Goal: Task Accomplishment & Management: Manage account settings

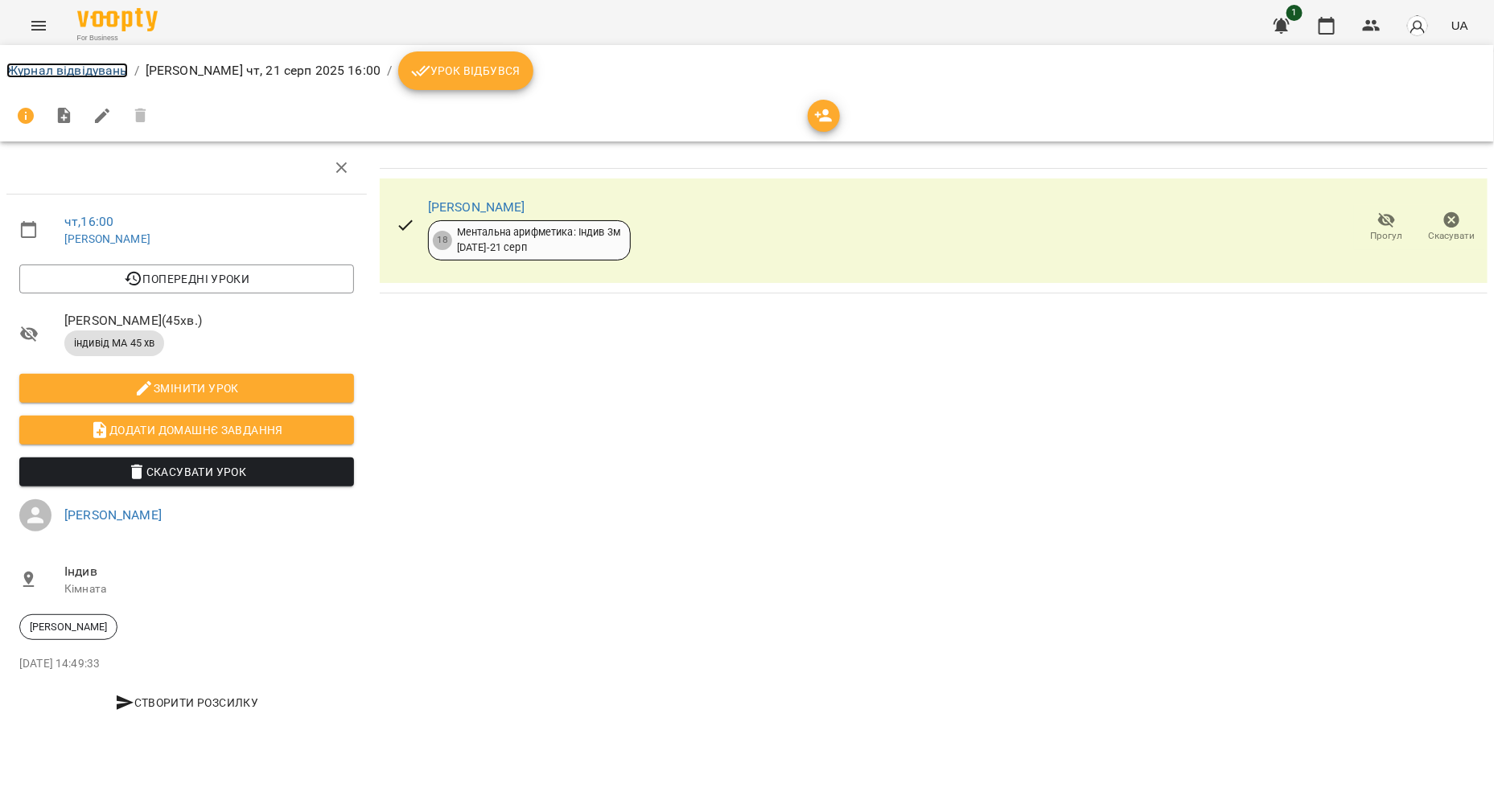
click at [98, 71] on link "Журнал відвідувань" at bounding box center [67, 70] width 122 height 15
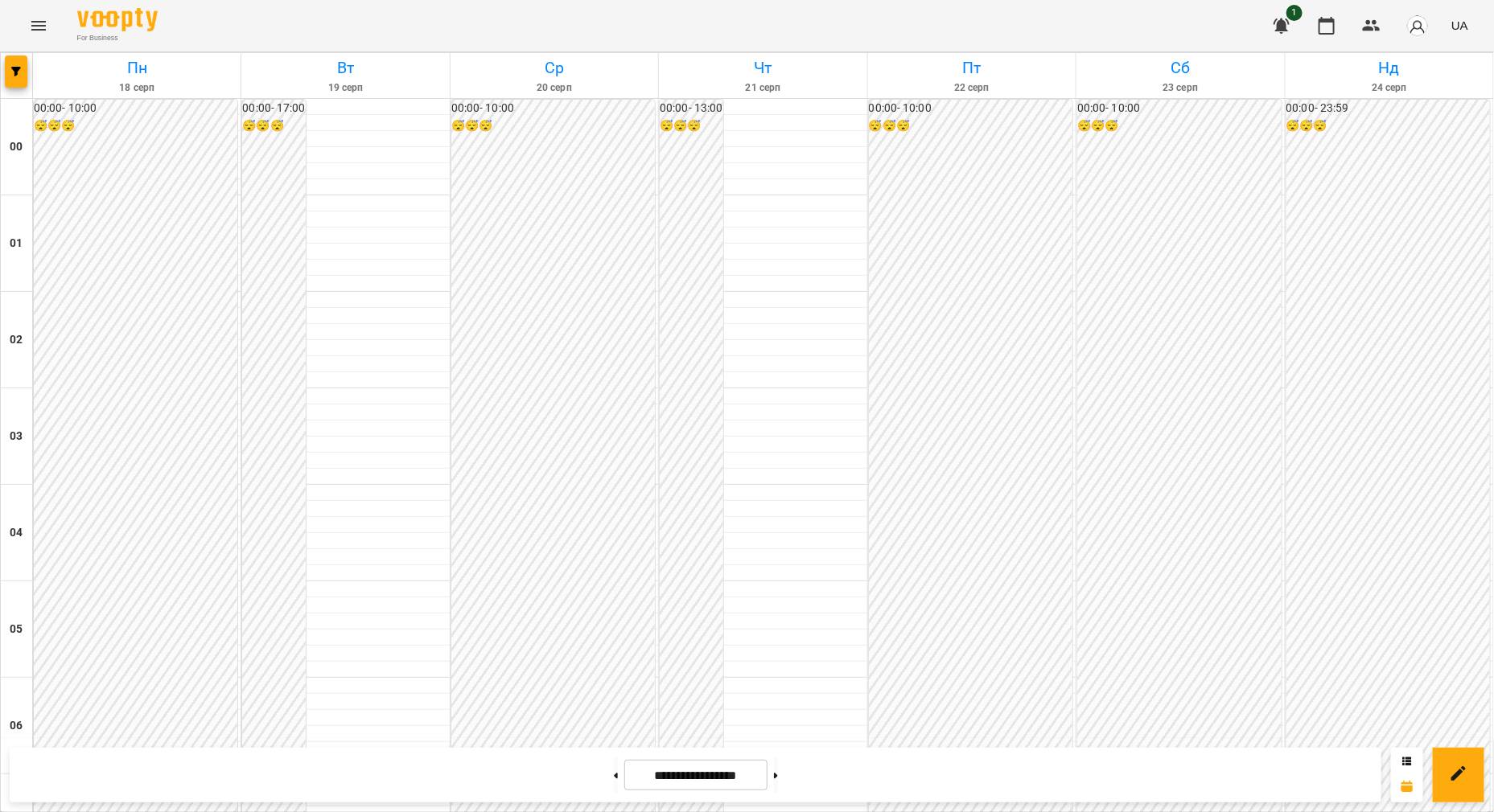
scroll to position [1406, 0]
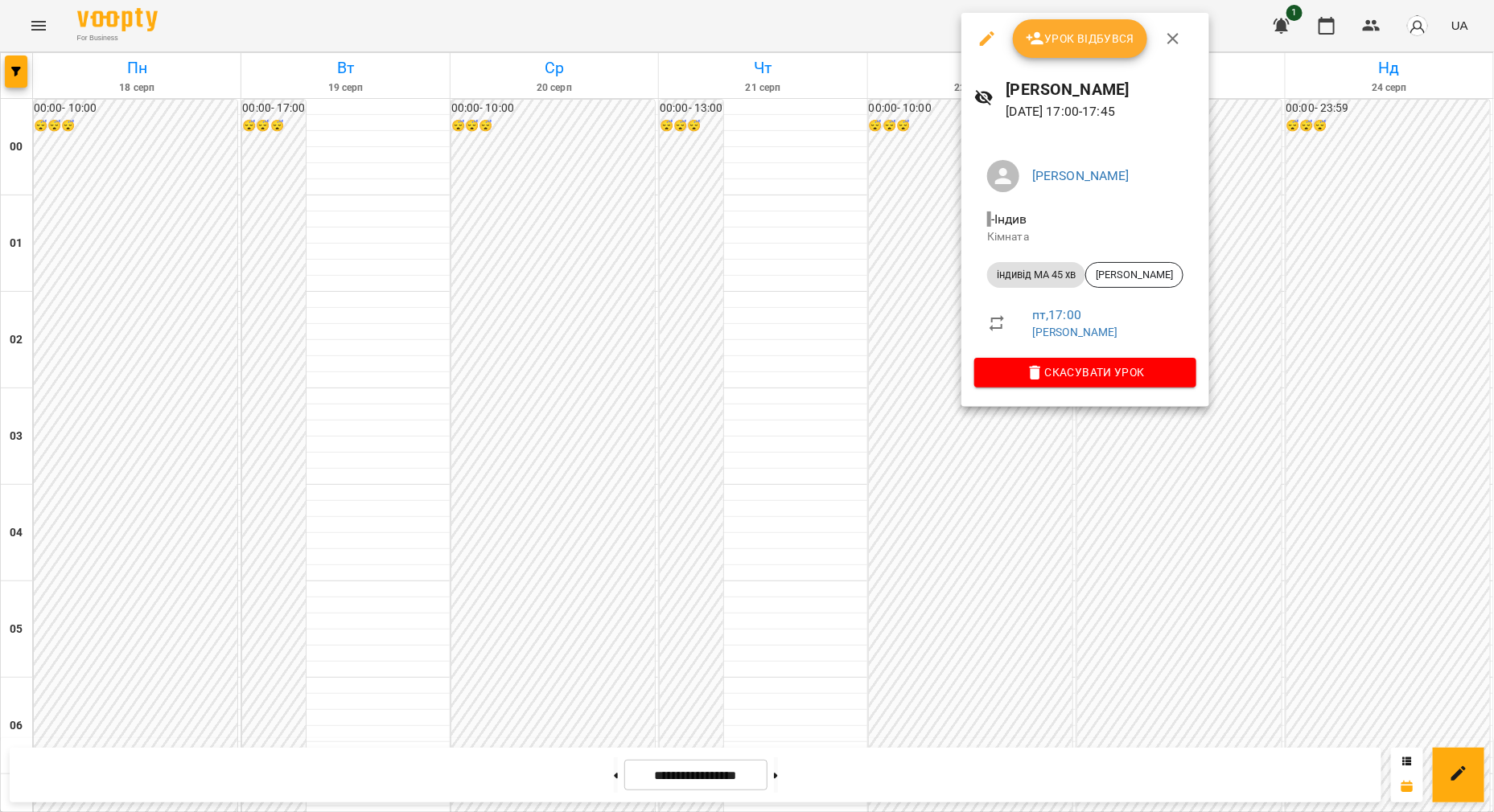
click at [986, 37] on icon "button" at bounding box center [987, 38] width 14 height 14
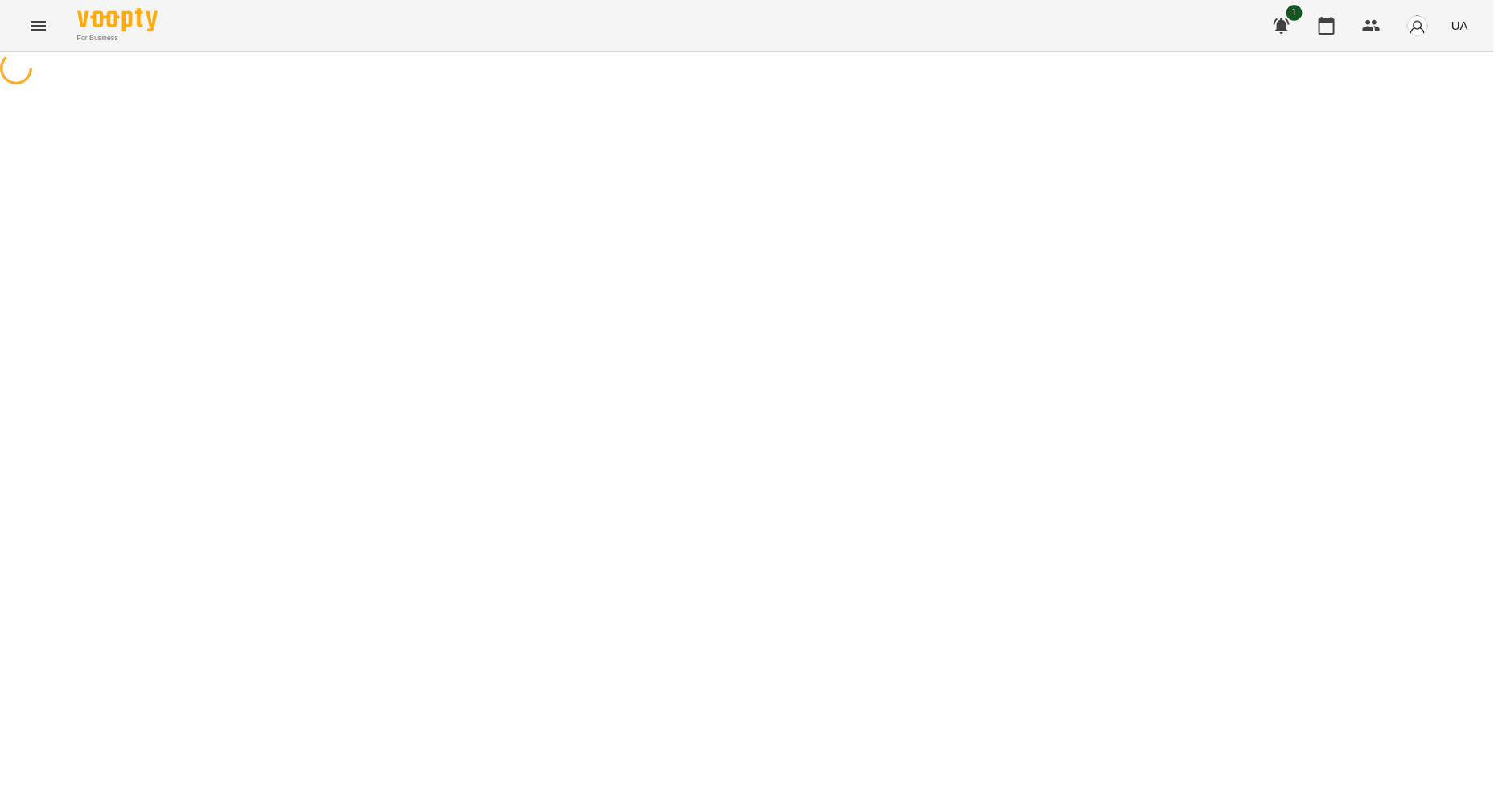
select select "**********"
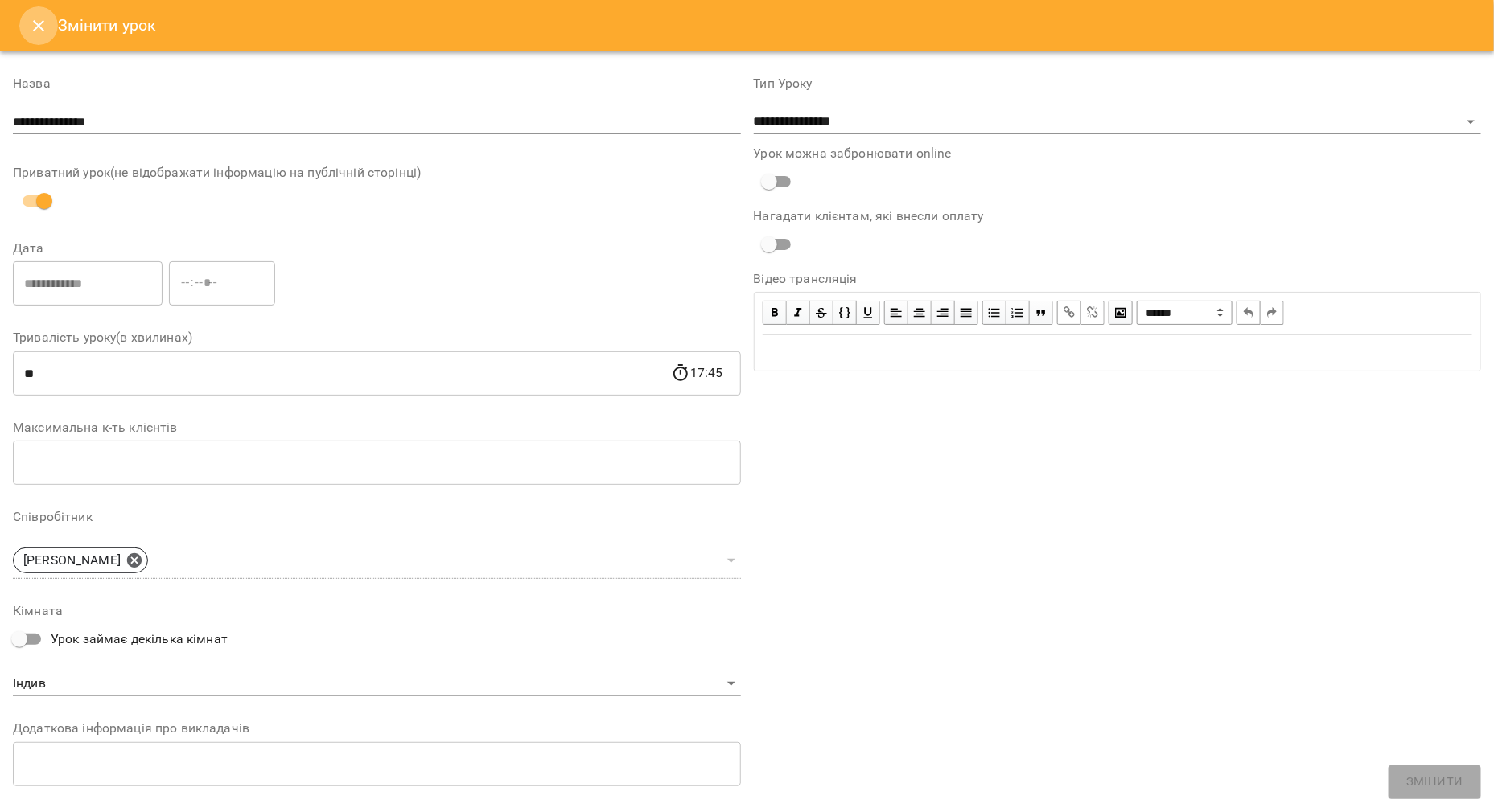
click at [40, 20] on icon "Close" at bounding box center [39, 26] width 20 height 20
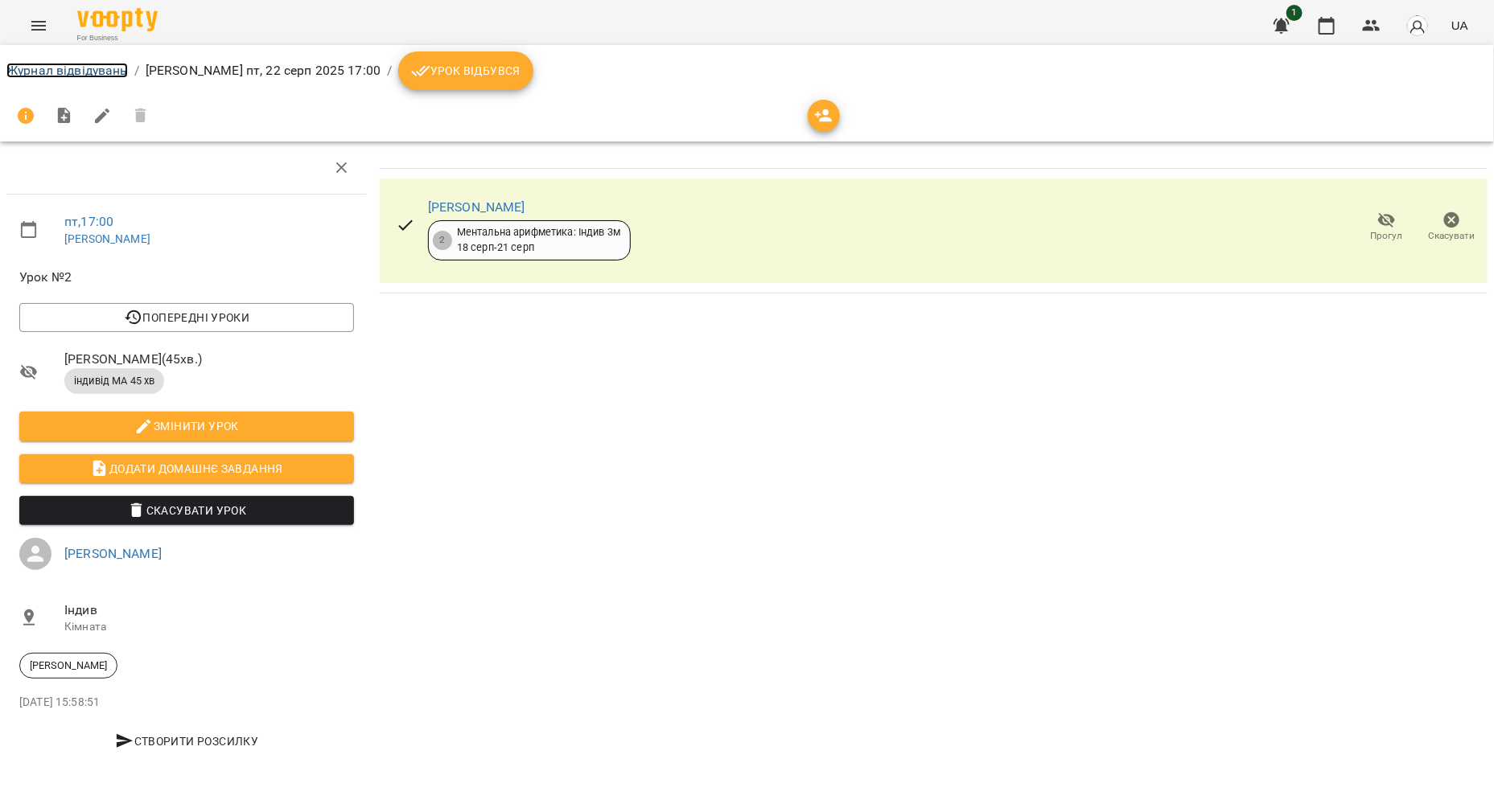
click at [88, 70] on link "Журнал відвідувань" at bounding box center [67, 70] width 122 height 15
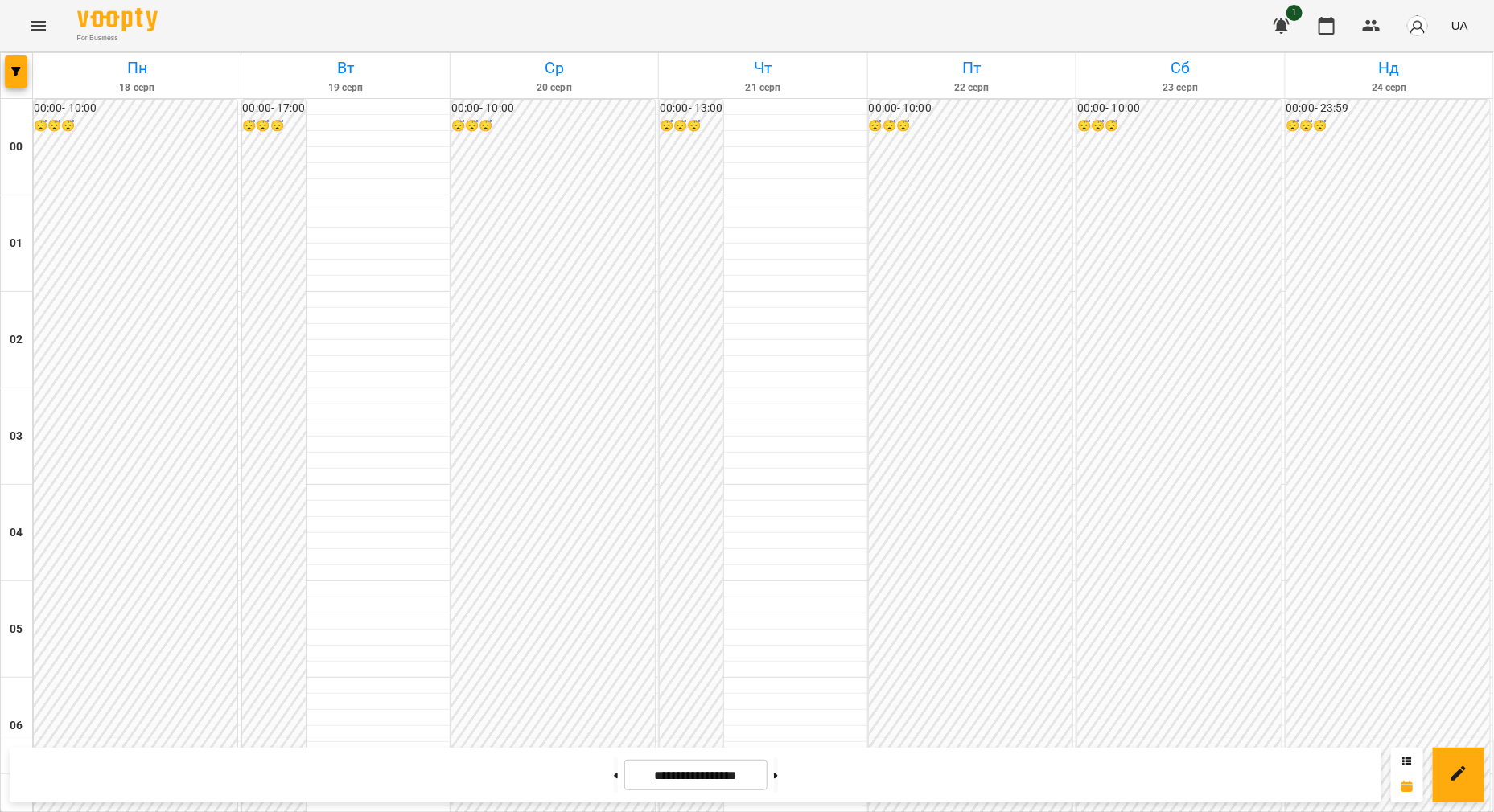
scroll to position [1206, 0]
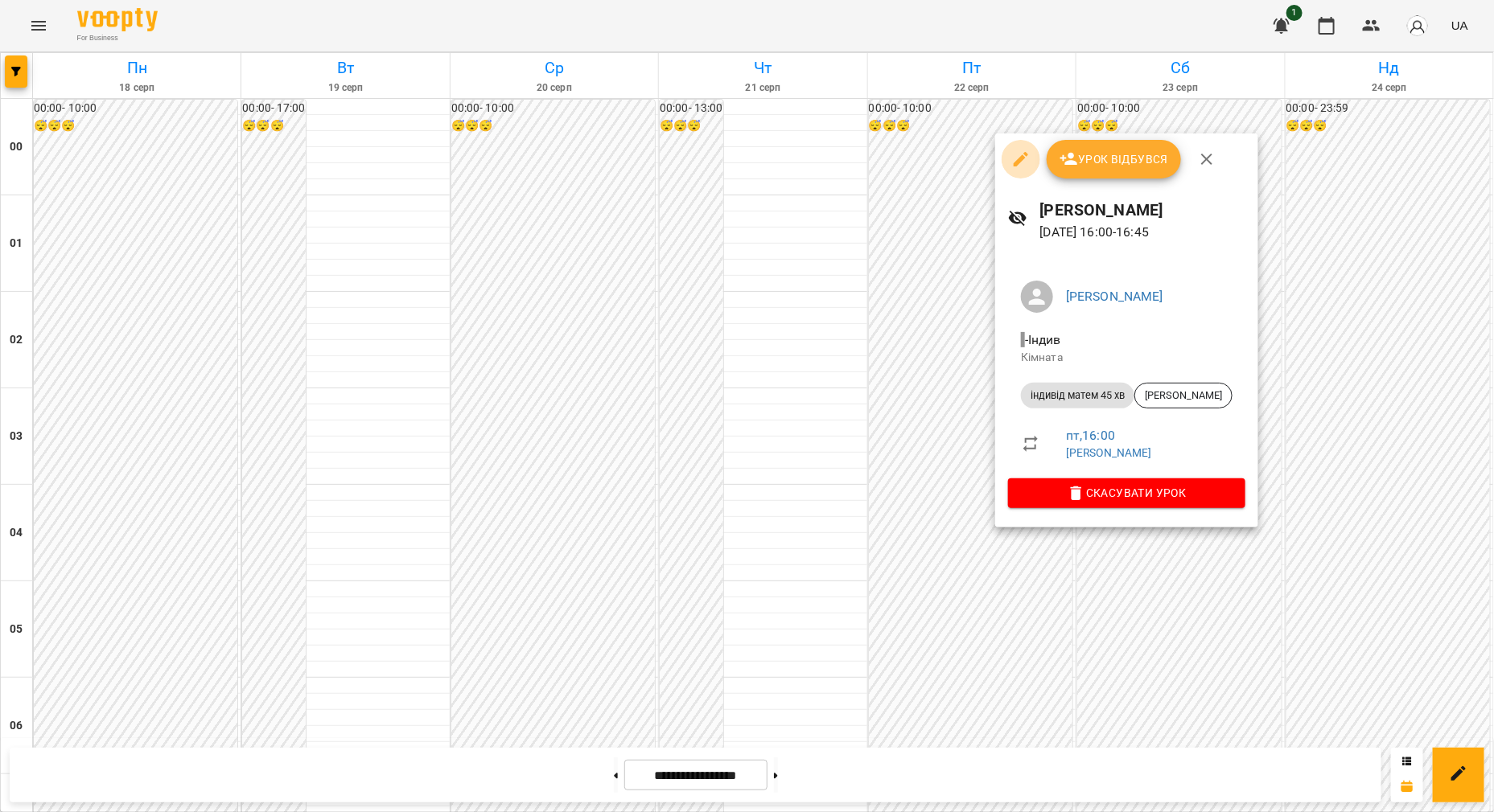
click at [1017, 162] on icon "button" at bounding box center [1021, 159] width 14 height 14
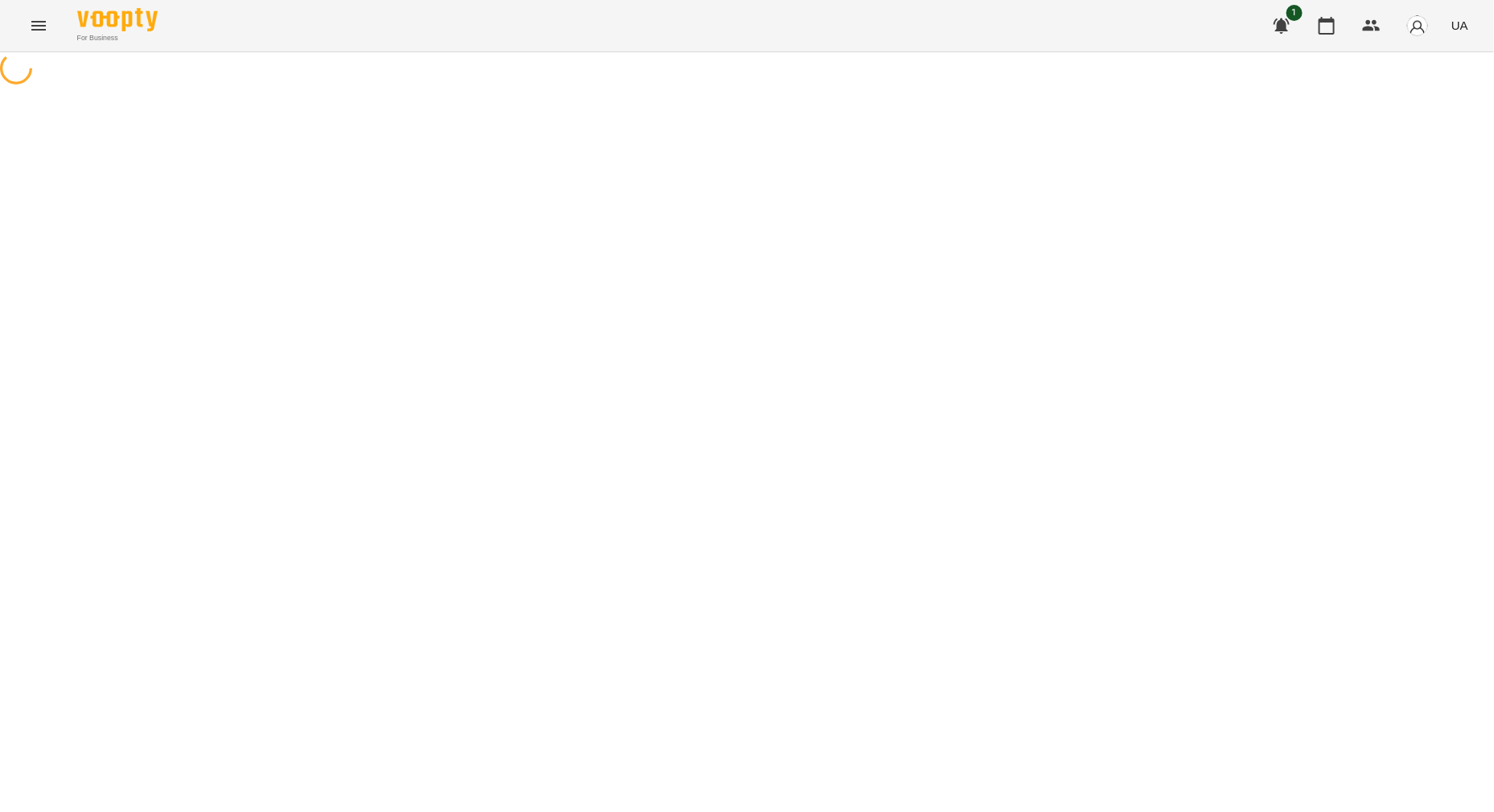
select select "**********"
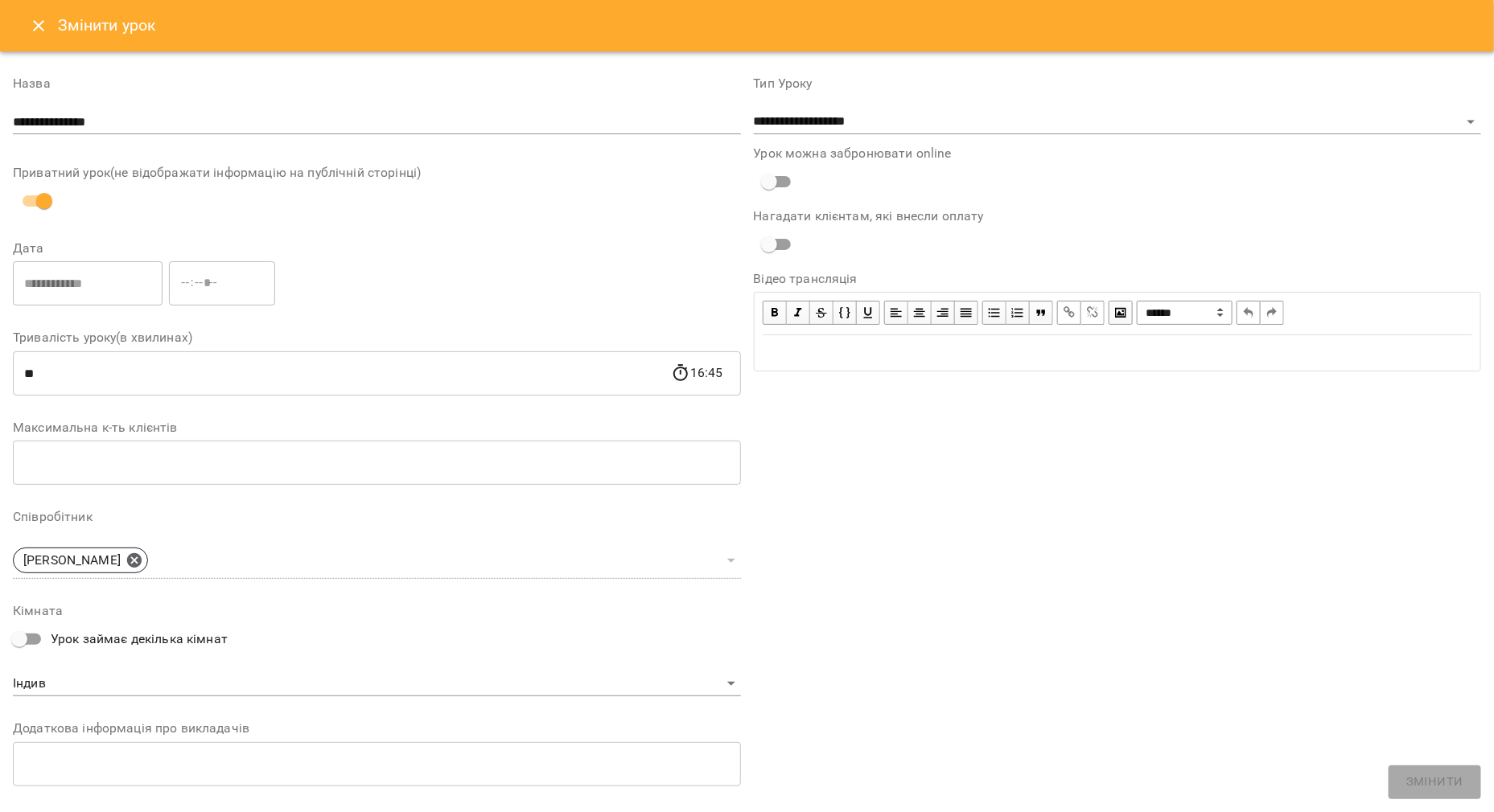
click at [38, 25] on icon "Close" at bounding box center [38, 26] width 12 height 12
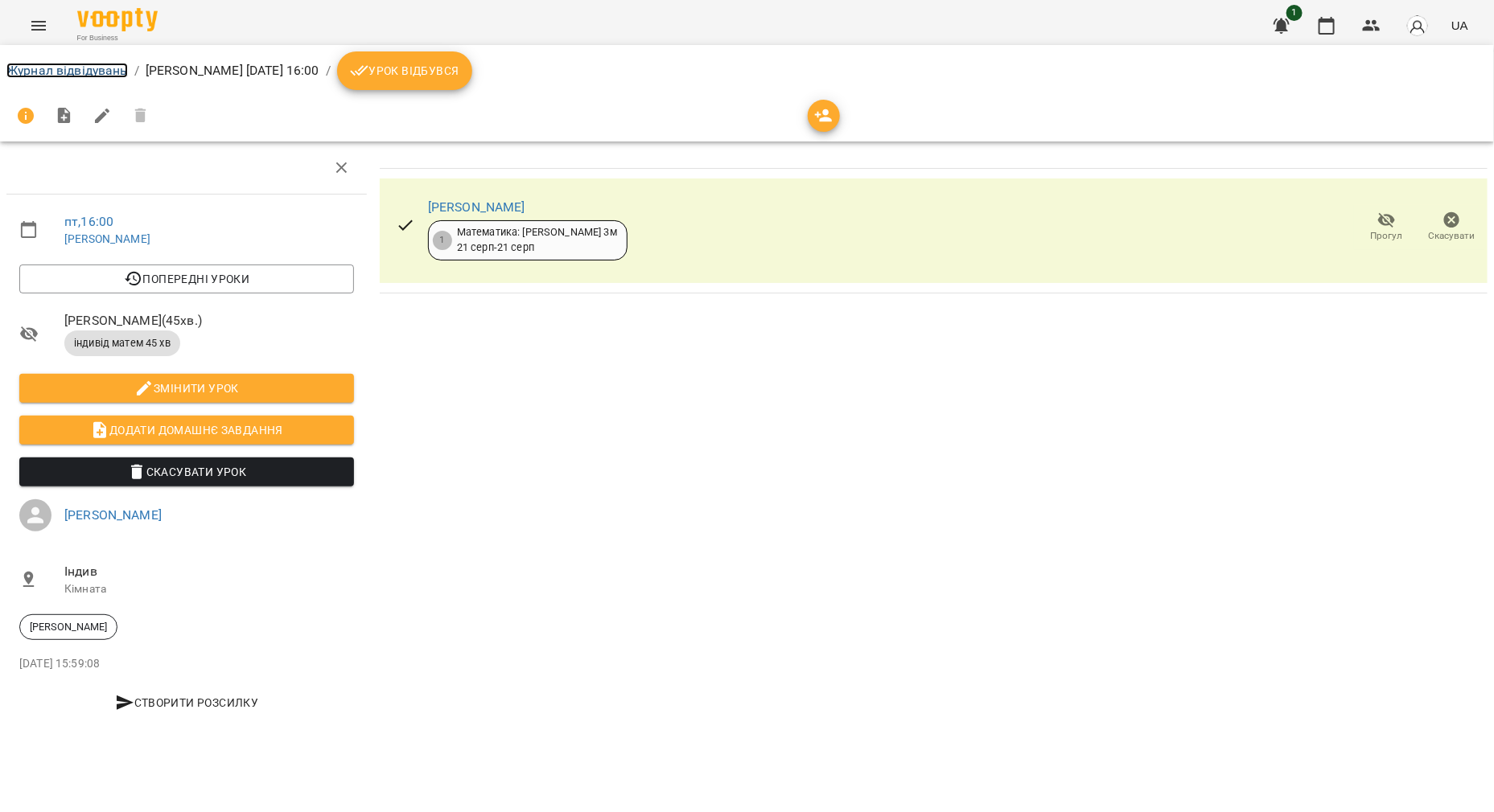
drag, startPoint x: 43, startPoint y: 70, endPoint x: 52, endPoint y: 72, distance: 9.2
click at [43, 71] on link "Журнал відвідувань" at bounding box center [67, 70] width 122 height 15
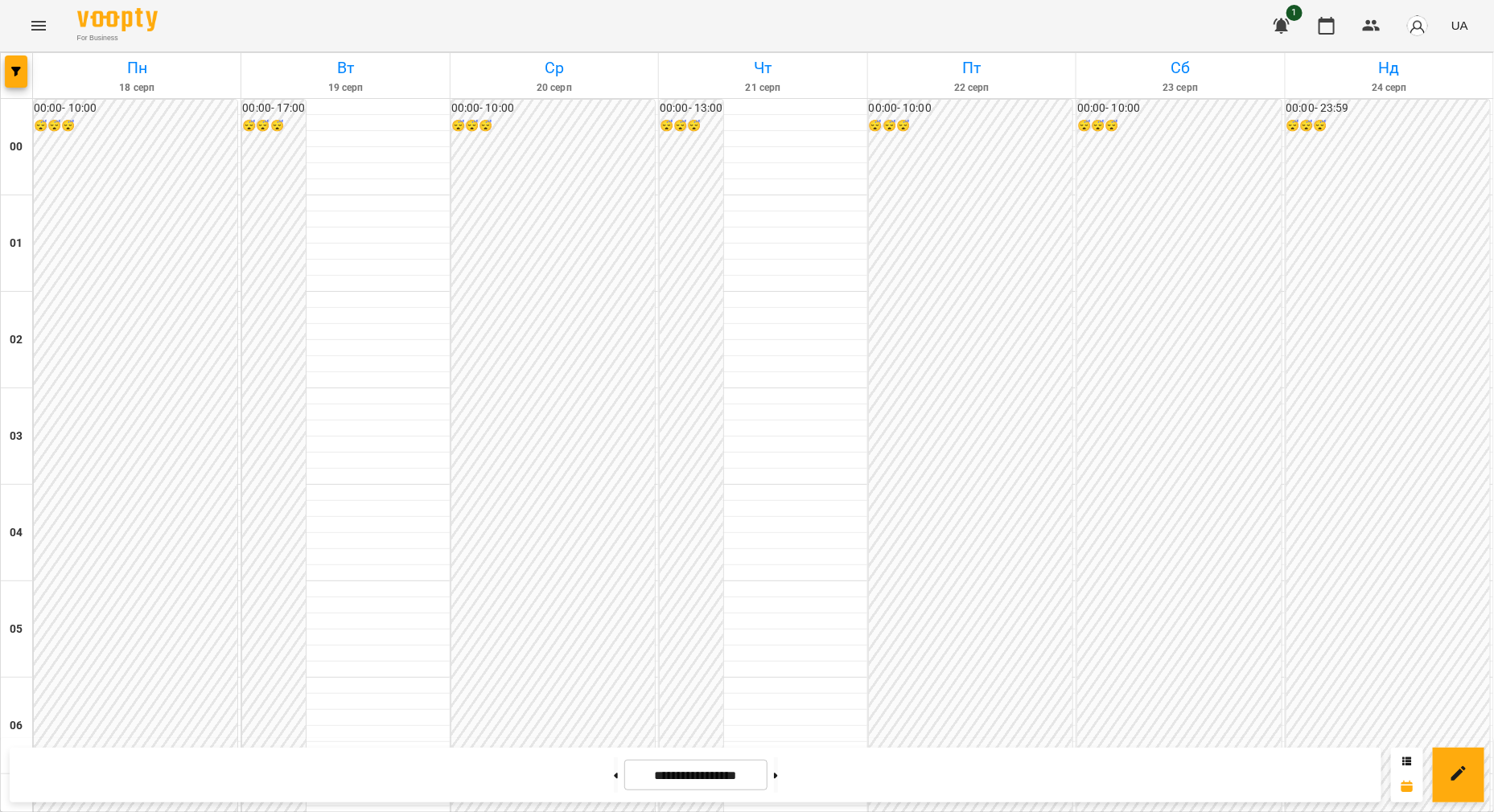
scroll to position [1406, 0]
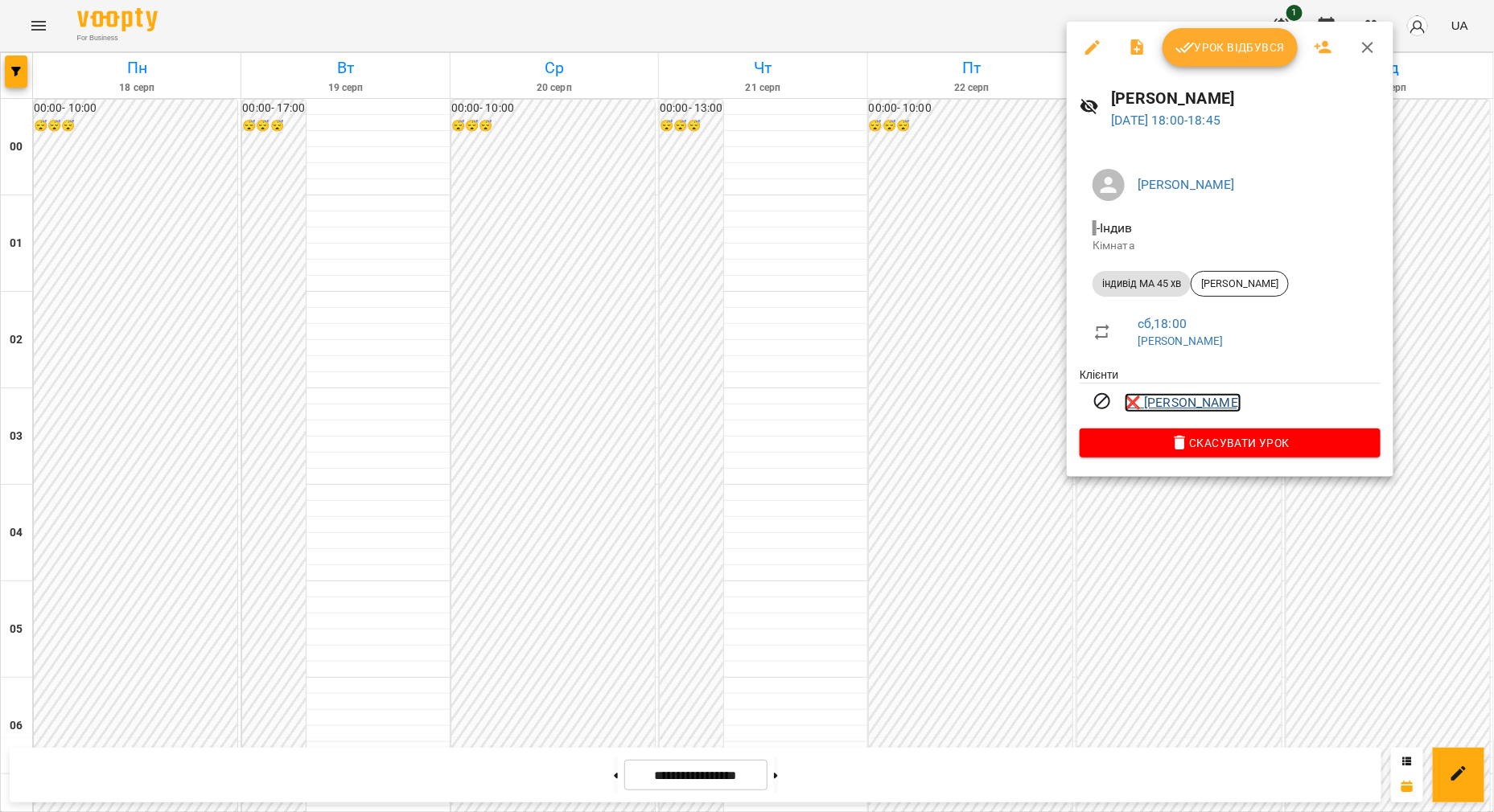
click at [1178, 410] on link "❌ [PERSON_NAME]" at bounding box center [1183, 403] width 116 height 20
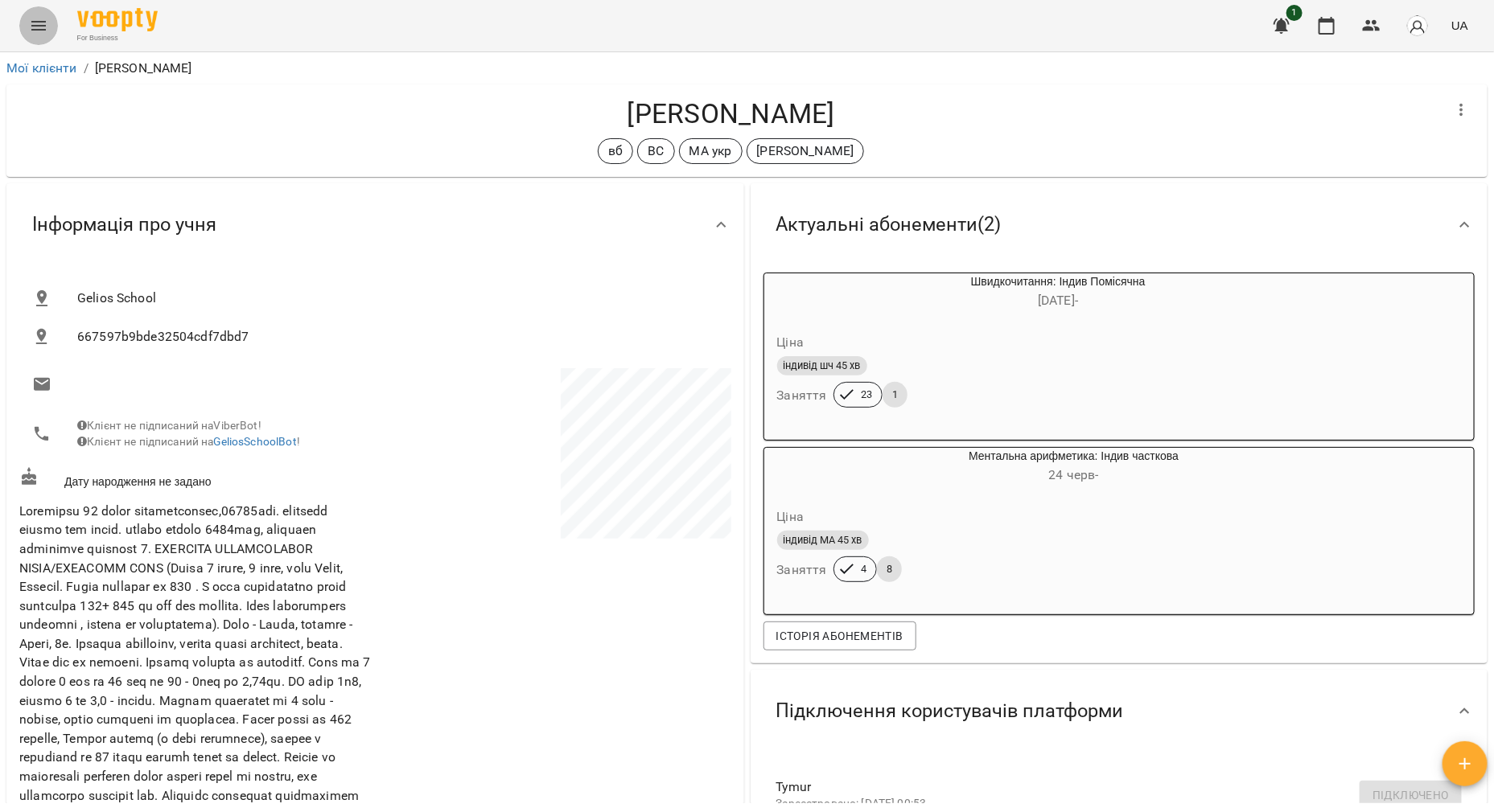
click at [36, 25] on icon "Menu" at bounding box center [38, 26] width 14 height 10
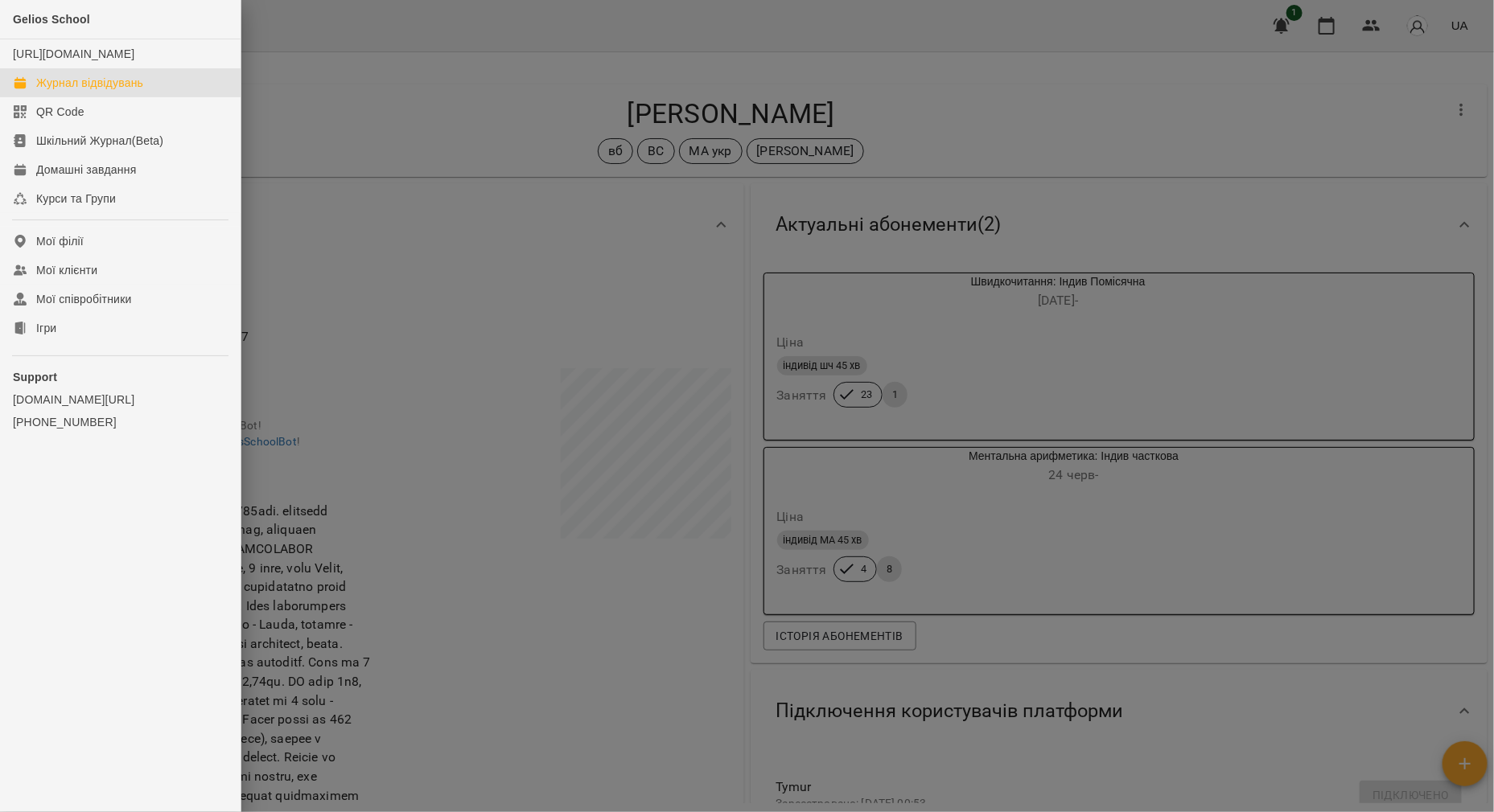
click at [54, 91] on div "Журнал відвідувань" at bounding box center [90, 83] width 107 height 16
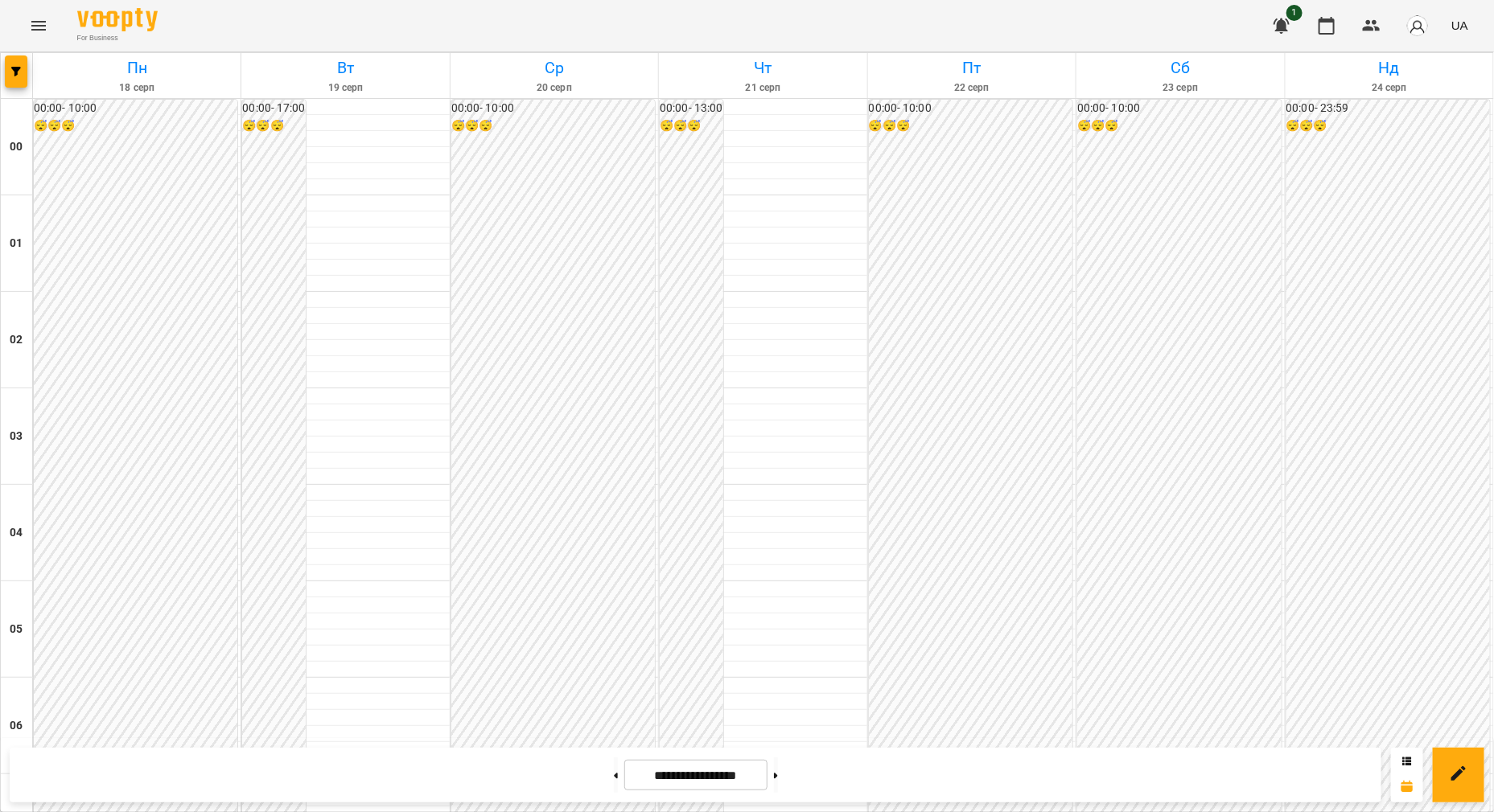
scroll to position [1676, 0]
click at [31, 20] on icon "Menu" at bounding box center [39, 26] width 20 height 20
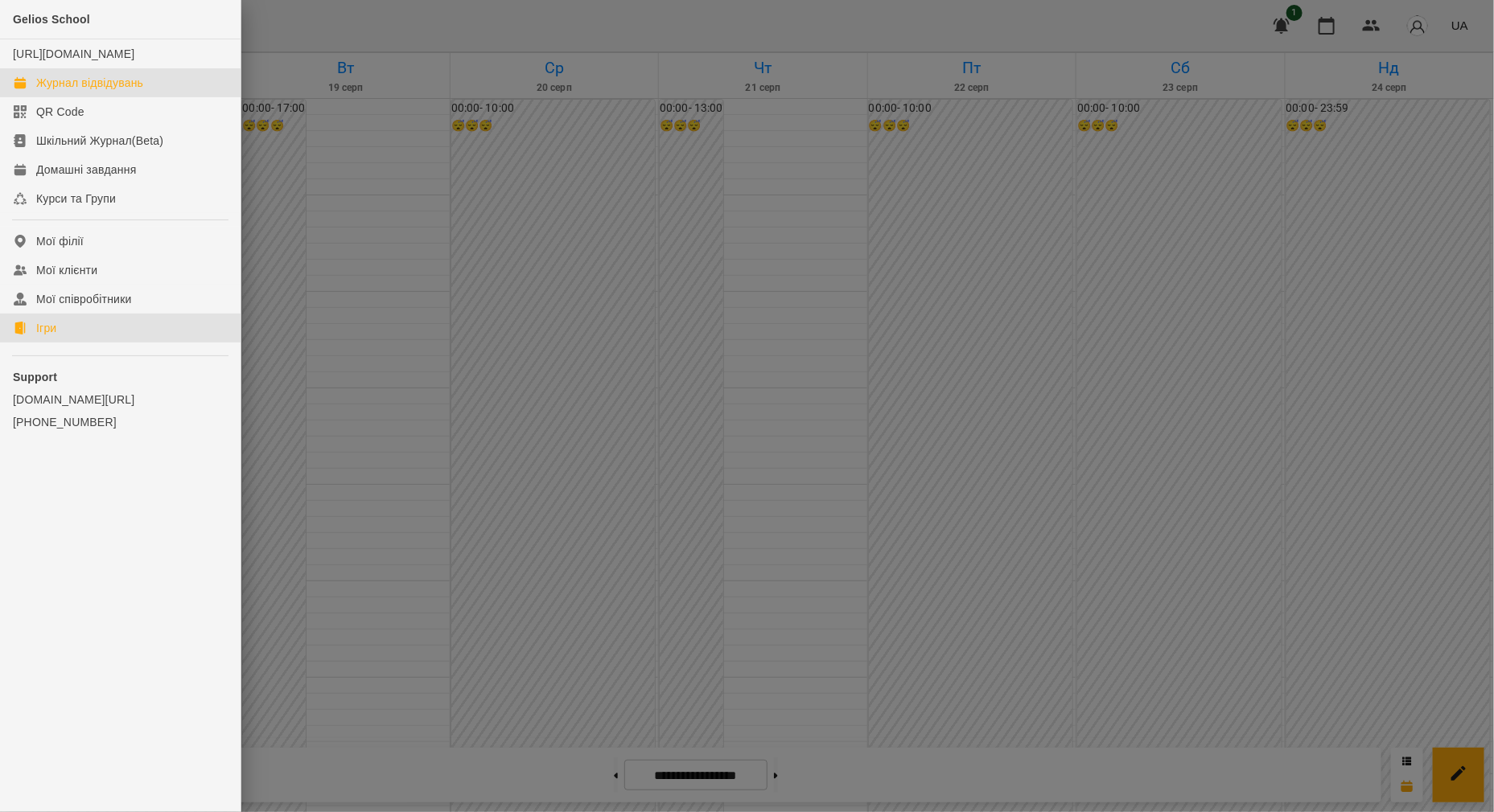
drag, startPoint x: 36, startPoint y: 342, endPoint x: 387, endPoint y: 325, distance: 351.4
click at [36, 336] on div "Ігри" at bounding box center [46, 328] width 20 height 16
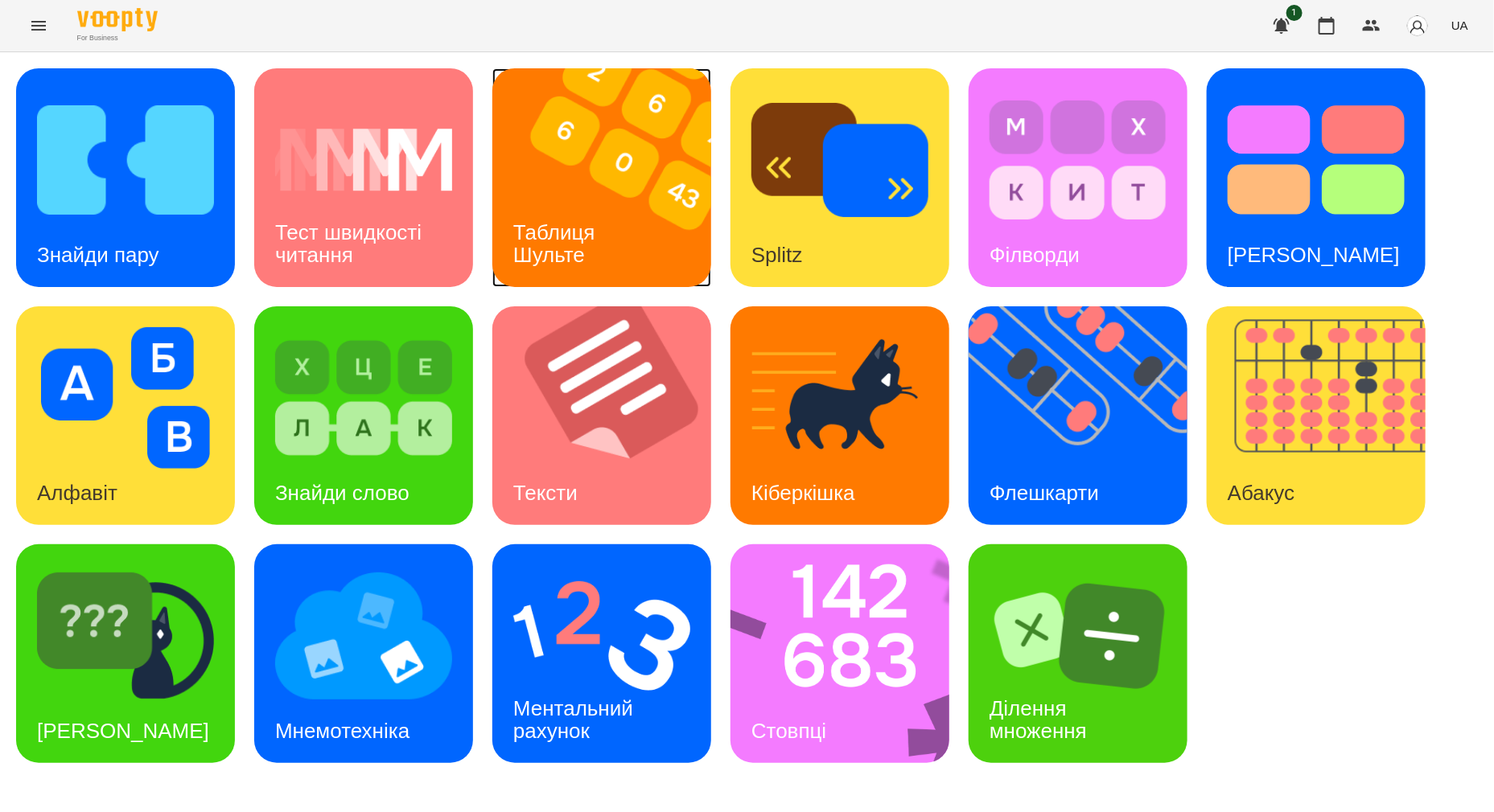
click at [683, 229] on img at bounding box center [611, 178] width 239 height 219
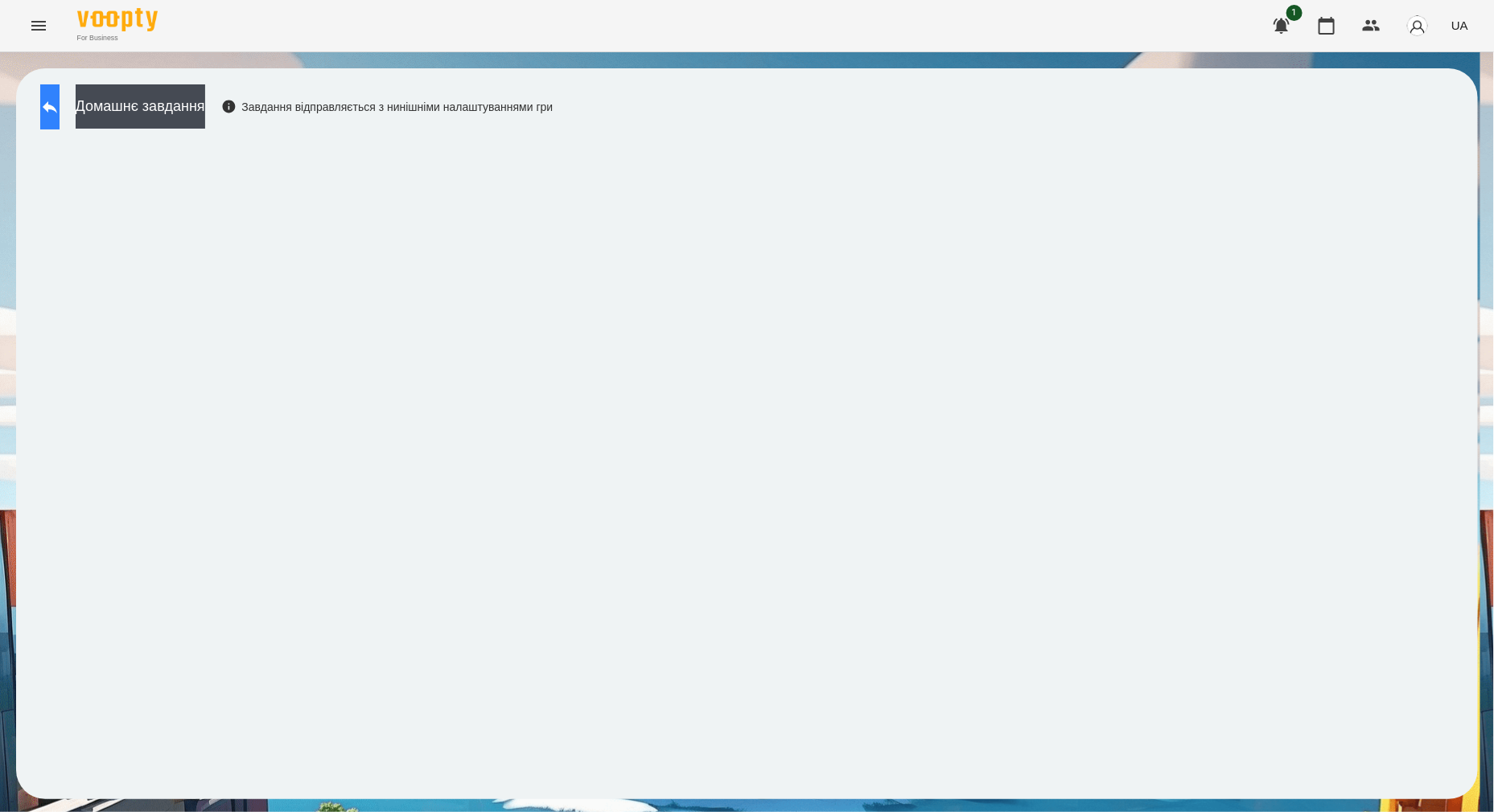
click at [60, 106] on button at bounding box center [50, 107] width 20 height 45
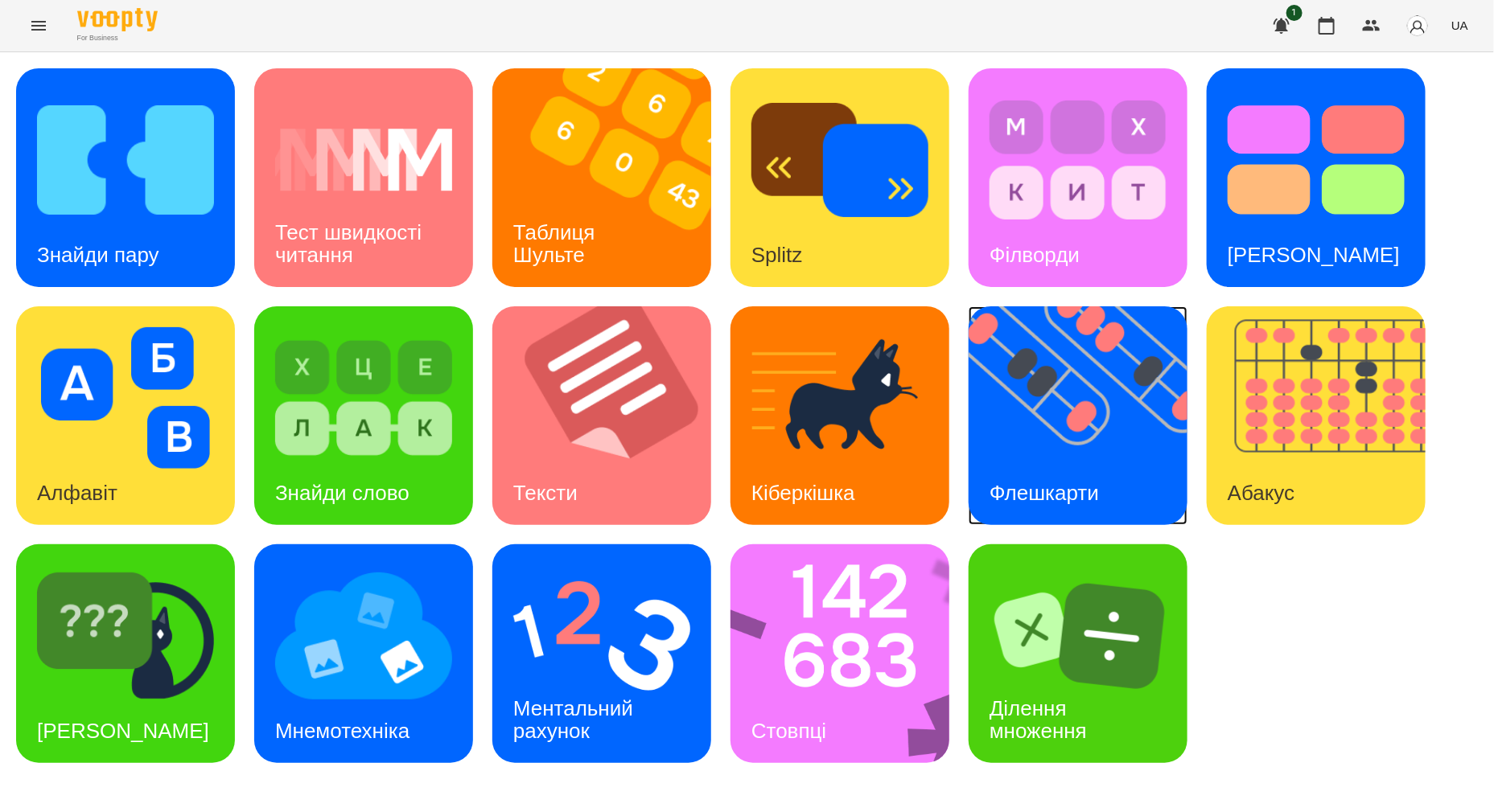
click at [1122, 451] on img at bounding box center [1088, 416] width 239 height 219
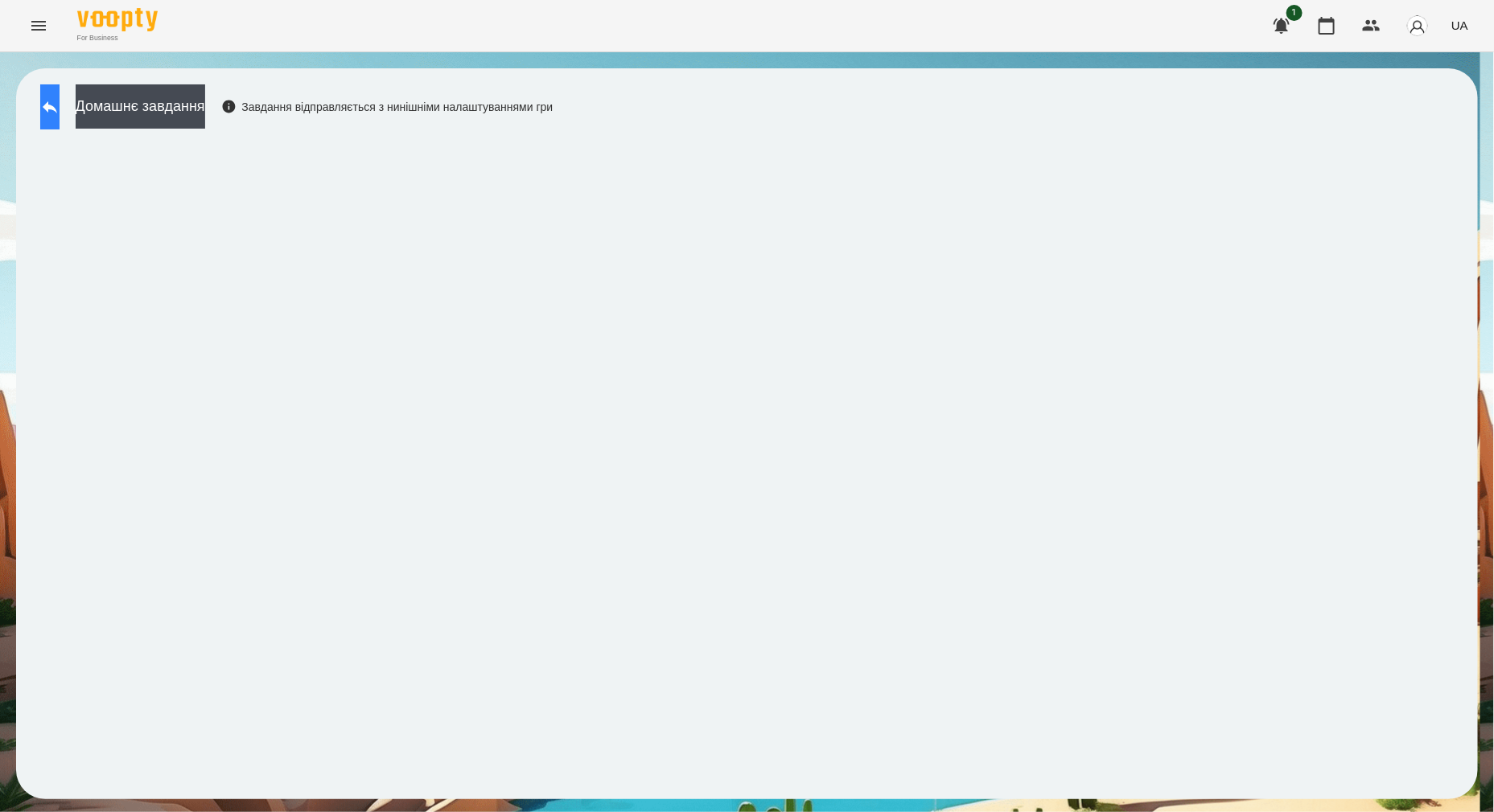
click at [60, 100] on icon at bounding box center [50, 107] width 20 height 20
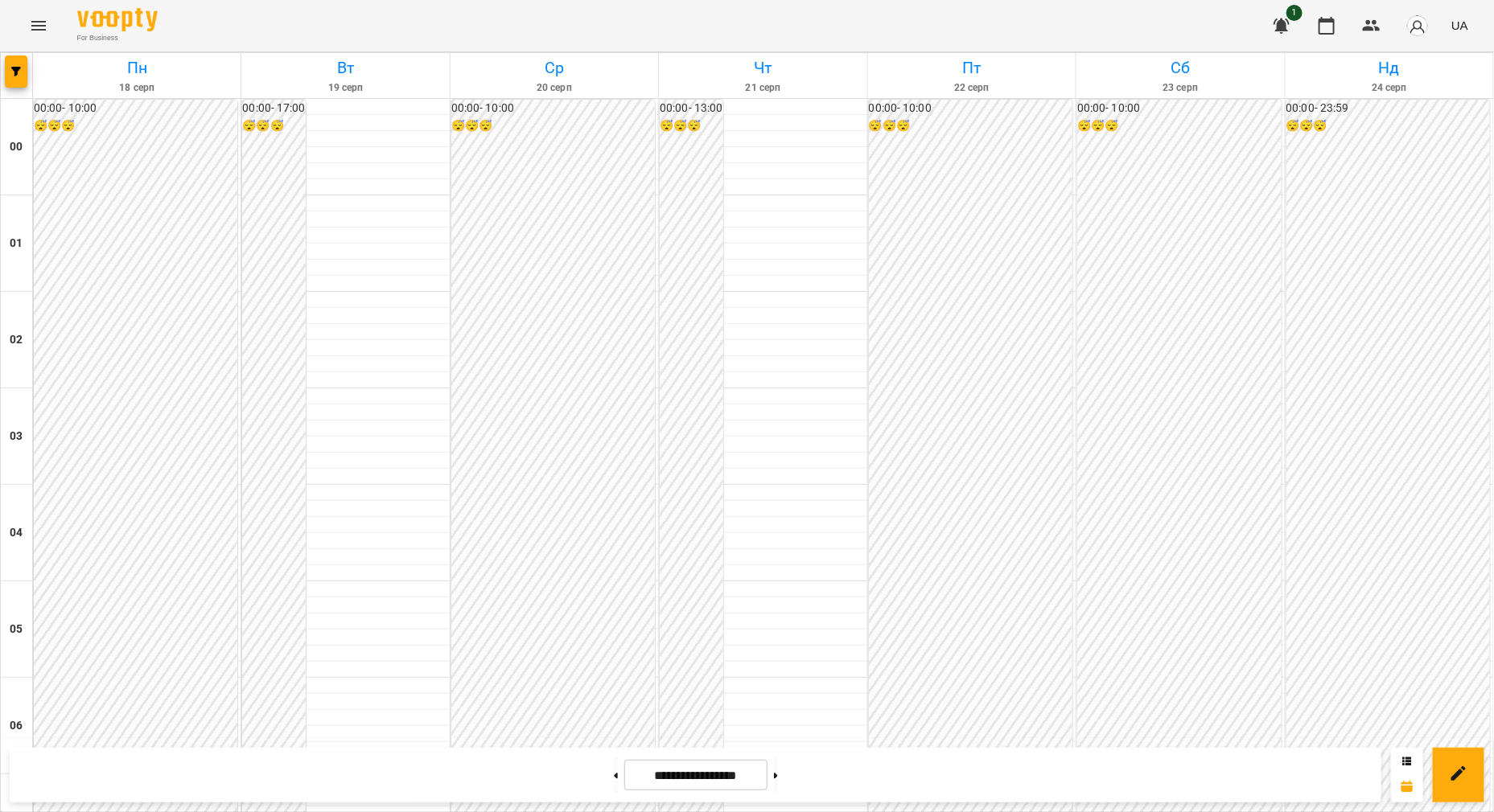
scroll to position [1306, 0]
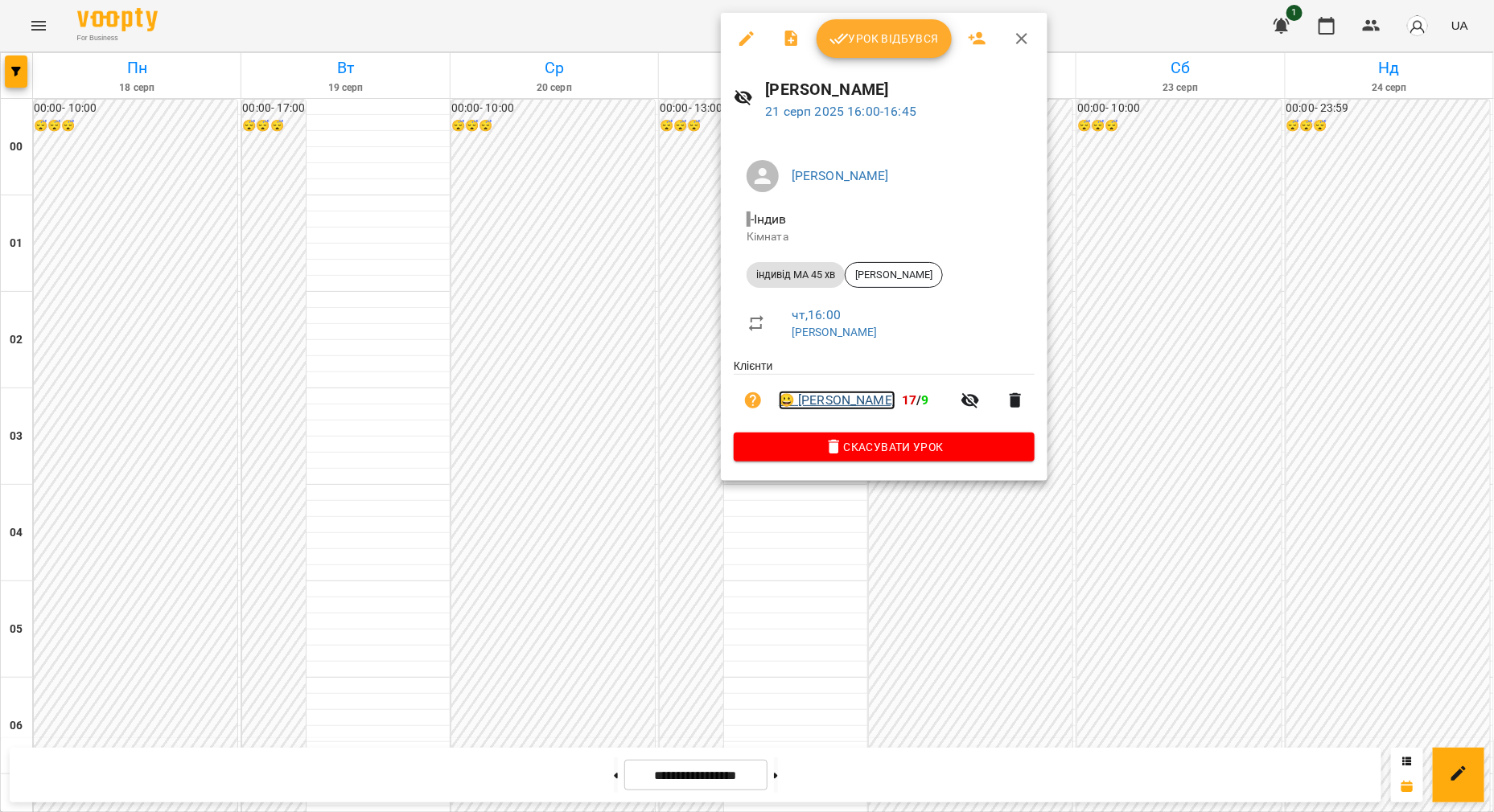
click at [896, 402] on link "😀 Михайло Мірошниченко" at bounding box center [836, 401] width 116 height 20
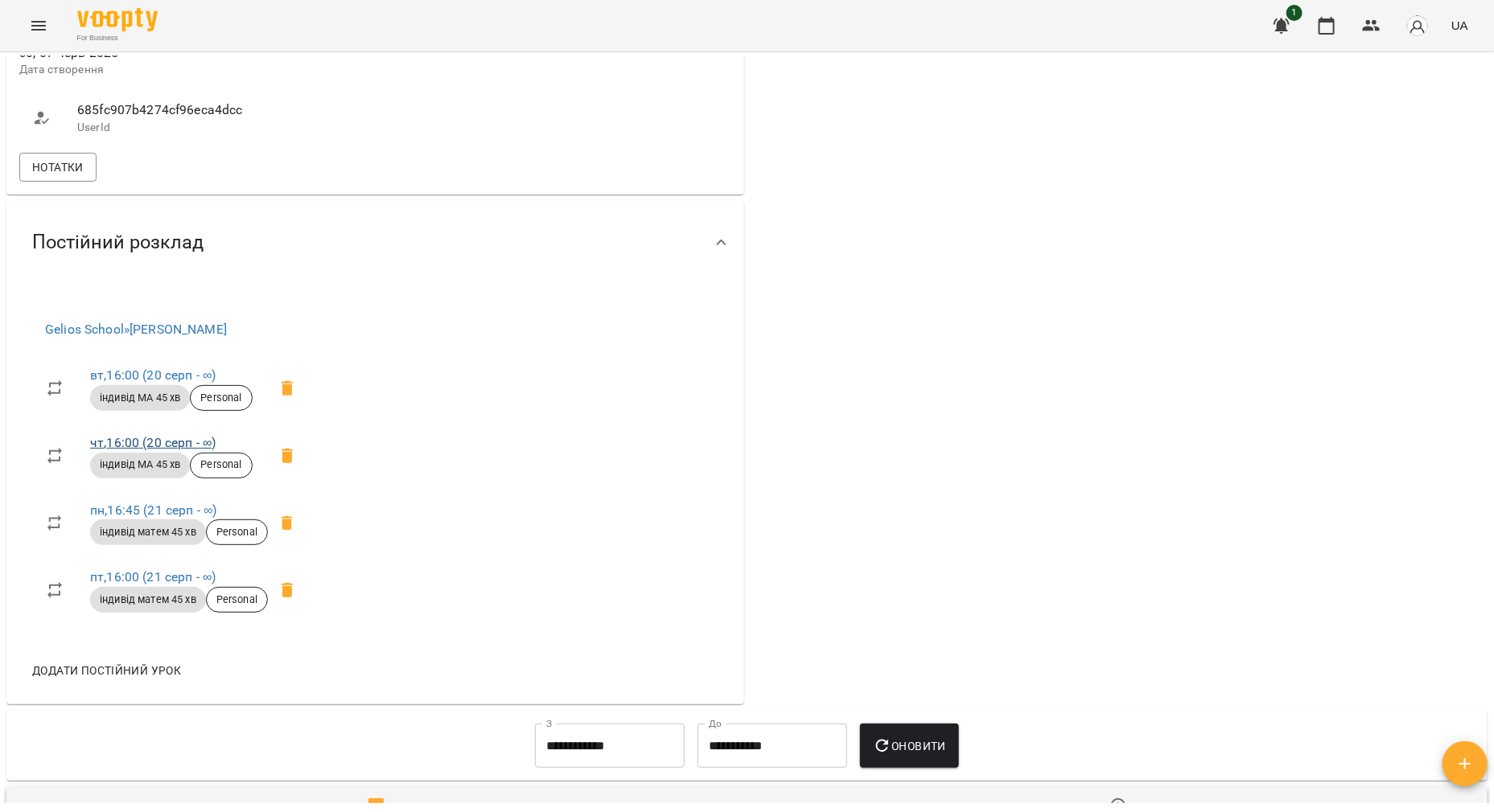
scroll to position [904, 0]
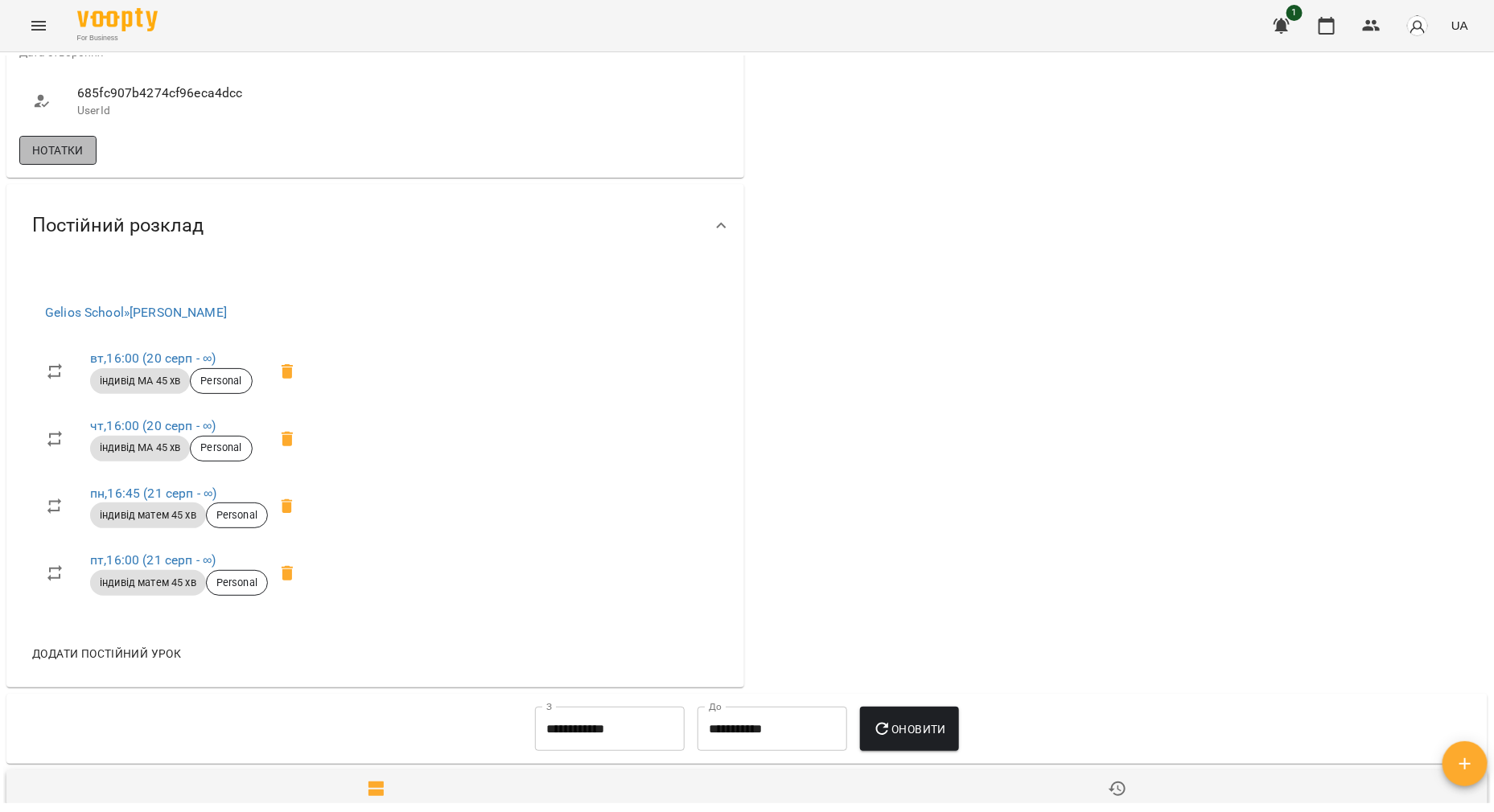
click at [55, 160] on span "Нотатки" at bounding box center [58, 150] width 52 height 20
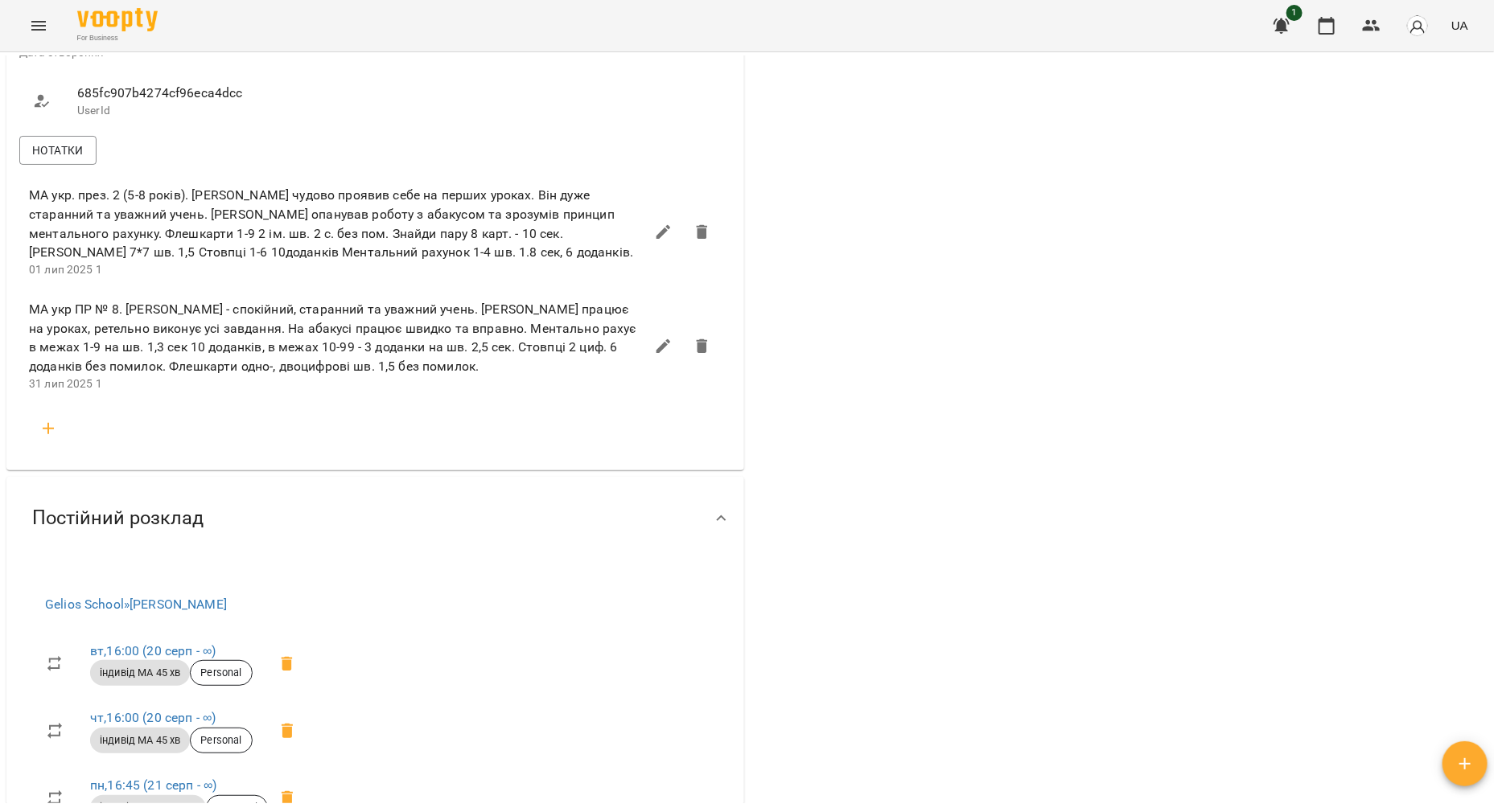
click at [36, 29] on icon "Menu" at bounding box center [38, 26] width 14 height 10
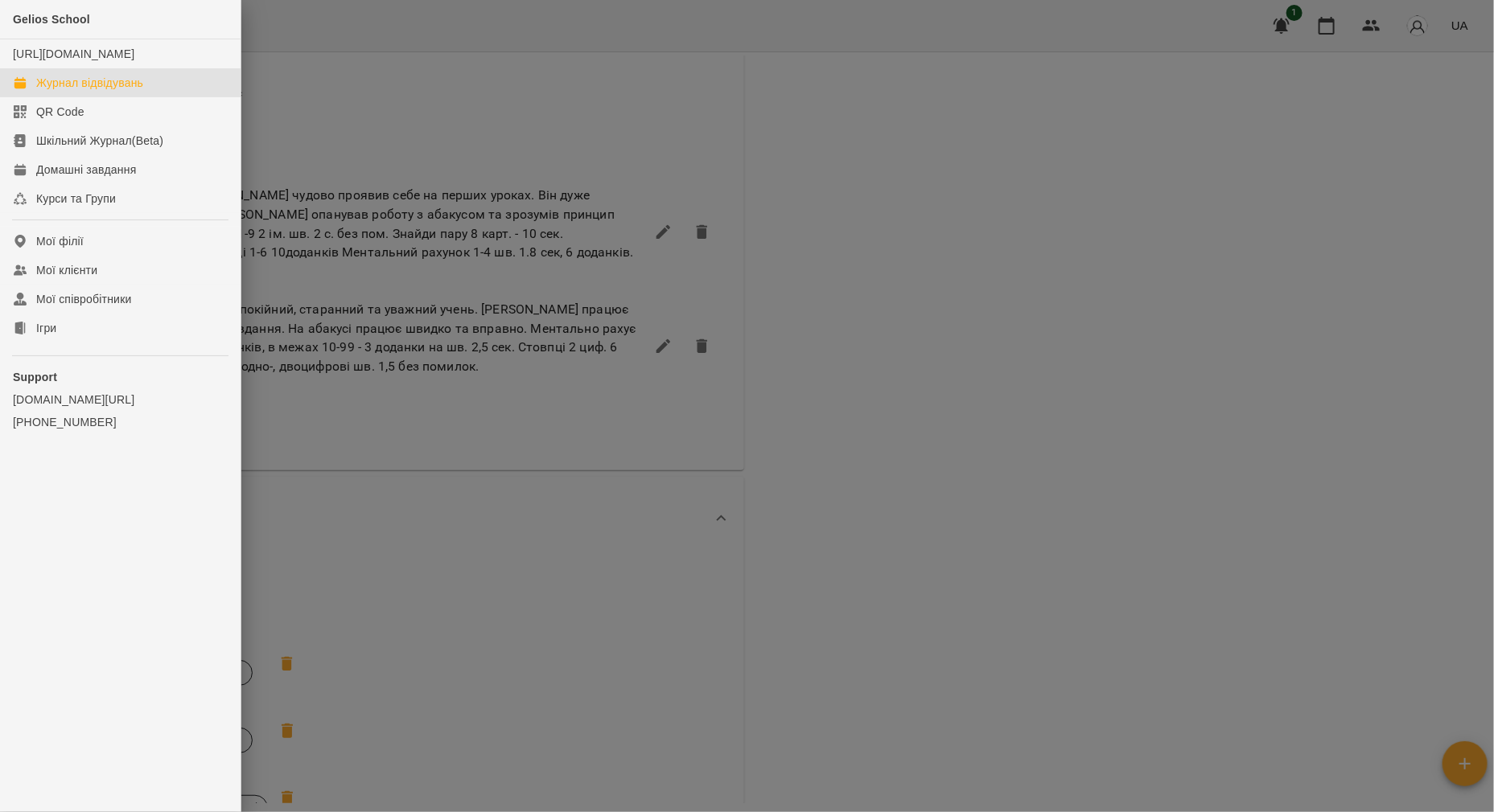
click at [64, 91] on div "Журнал відвідувань" at bounding box center [90, 83] width 107 height 16
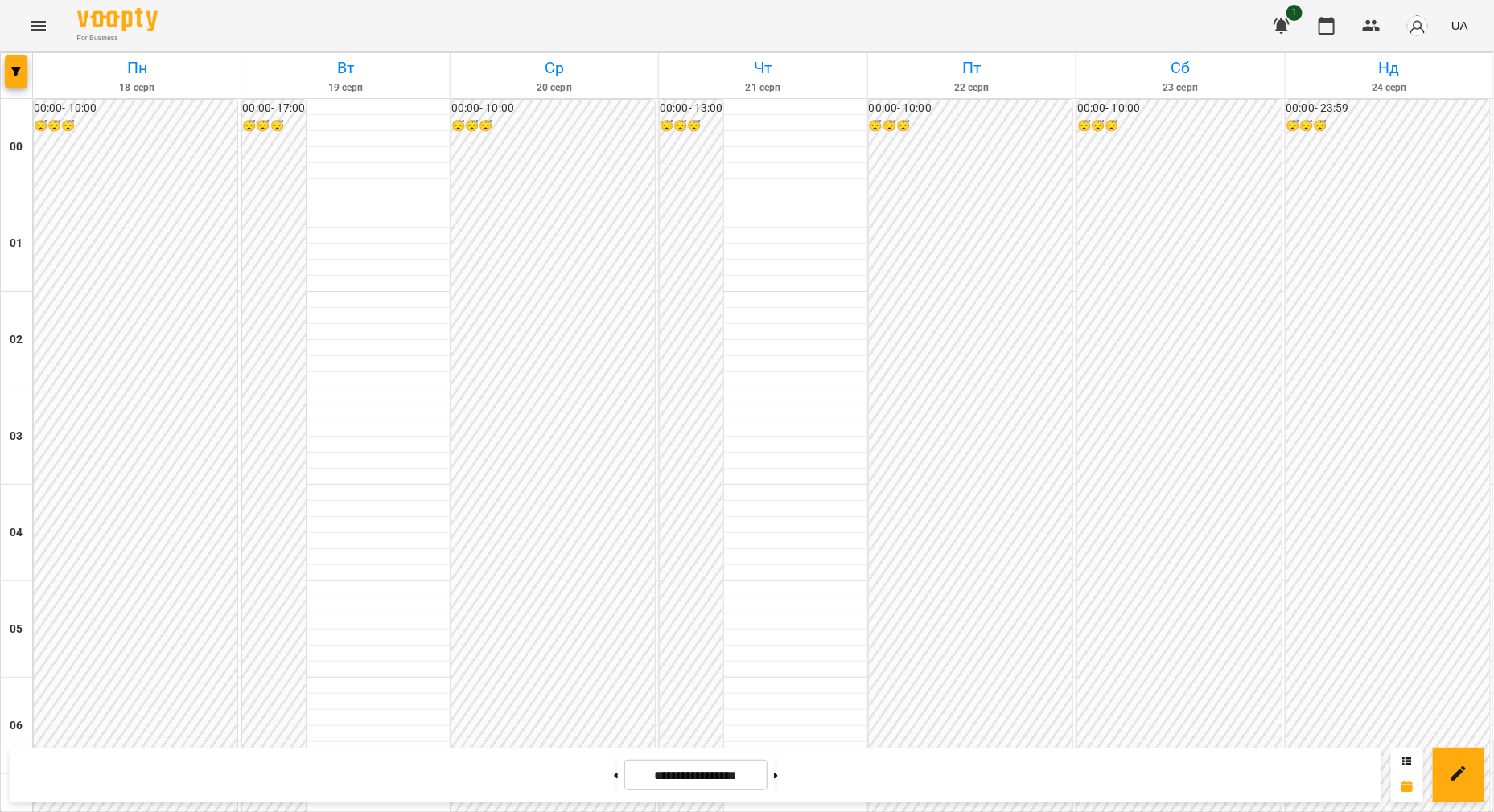
scroll to position [1406, 0]
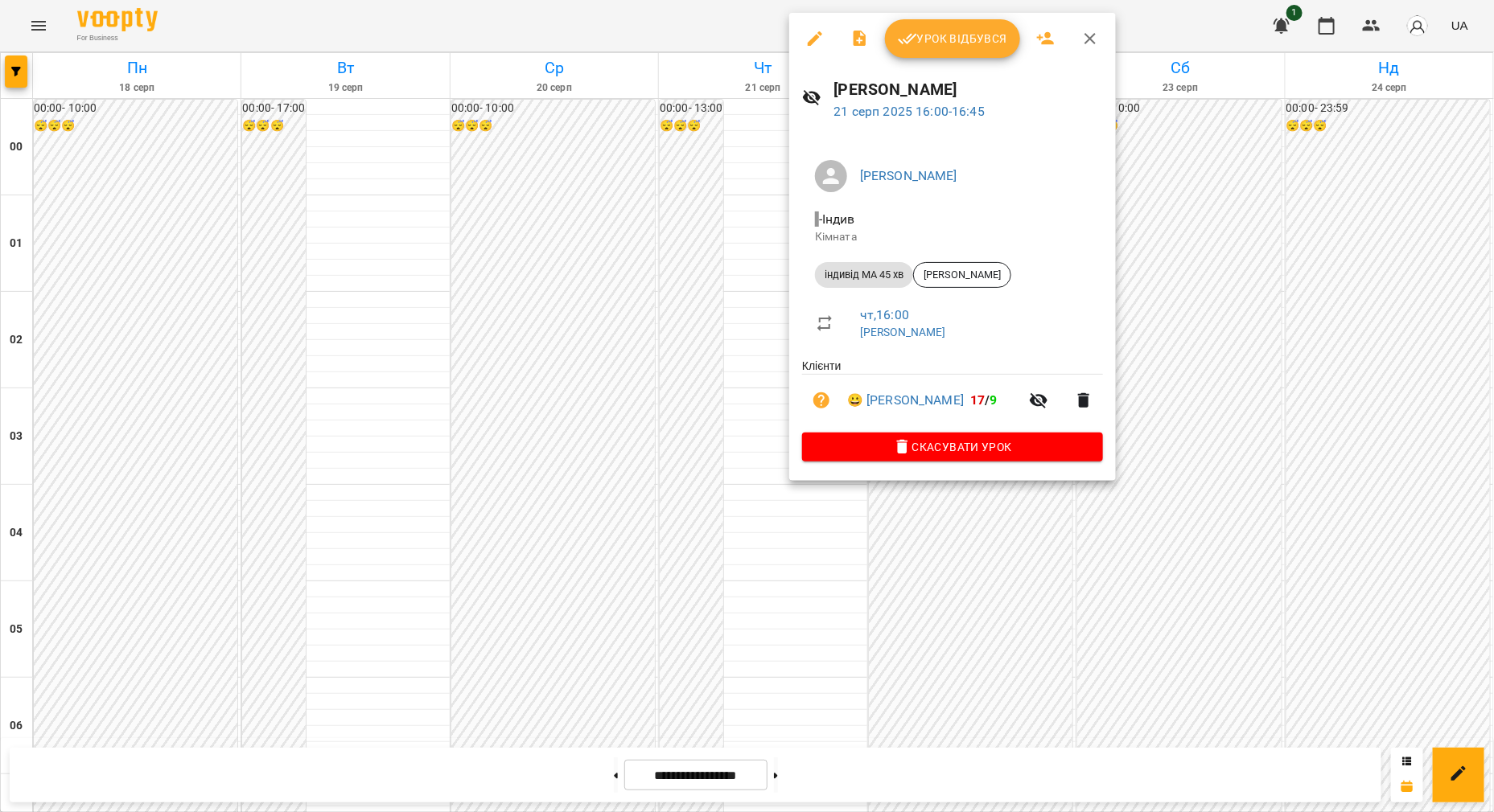
click at [962, 48] on button "Урок відбувся" at bounding box center [953, 38] width 135 height 38
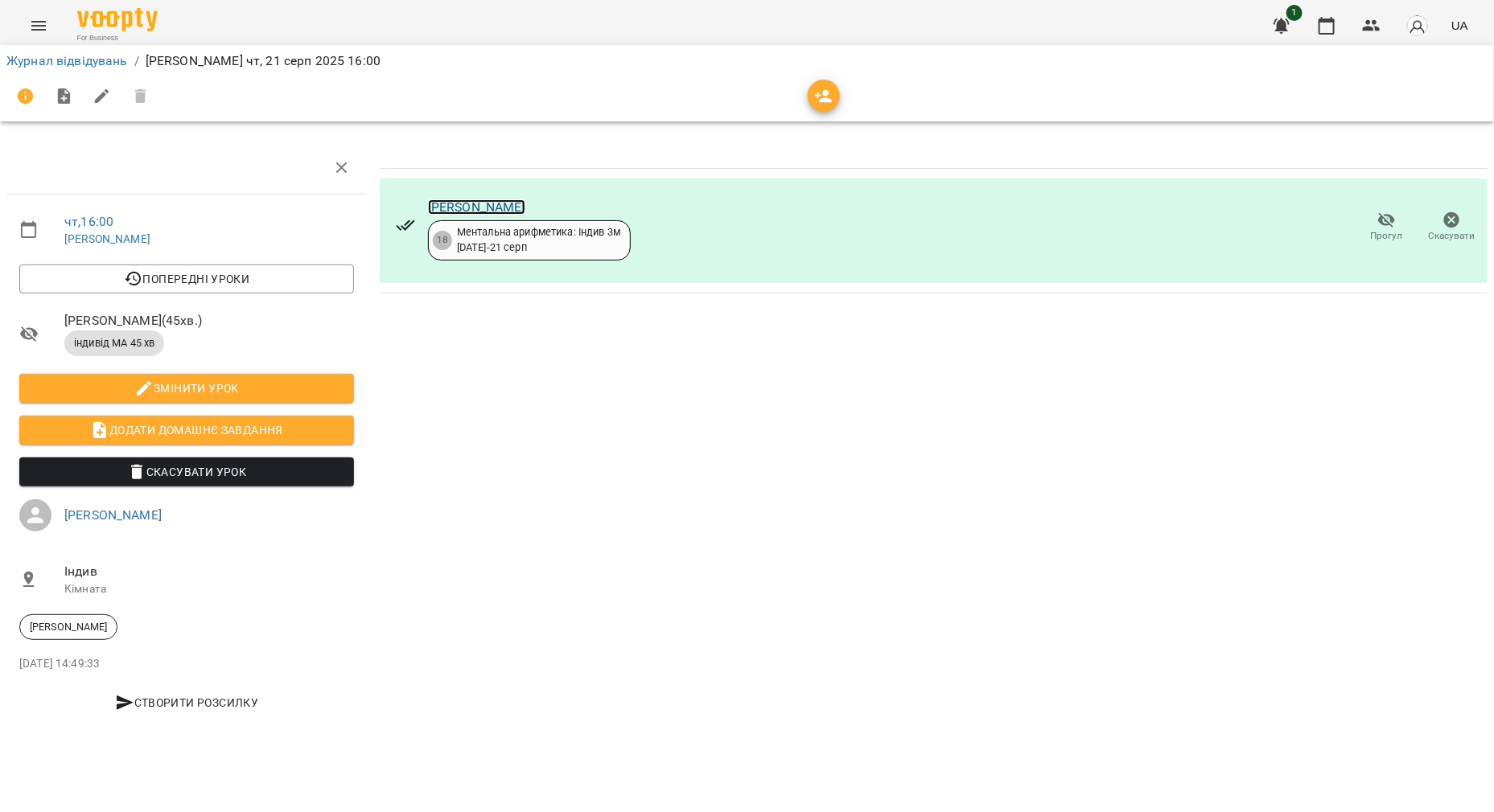
click at [525, 205] on link "[PERSON_NAME]" at bounding box center [477, 206] width 98 height 15
click at [26, 53] on link "Журнал відвідувань" at bounding box center [67, 60] width 122 height 15
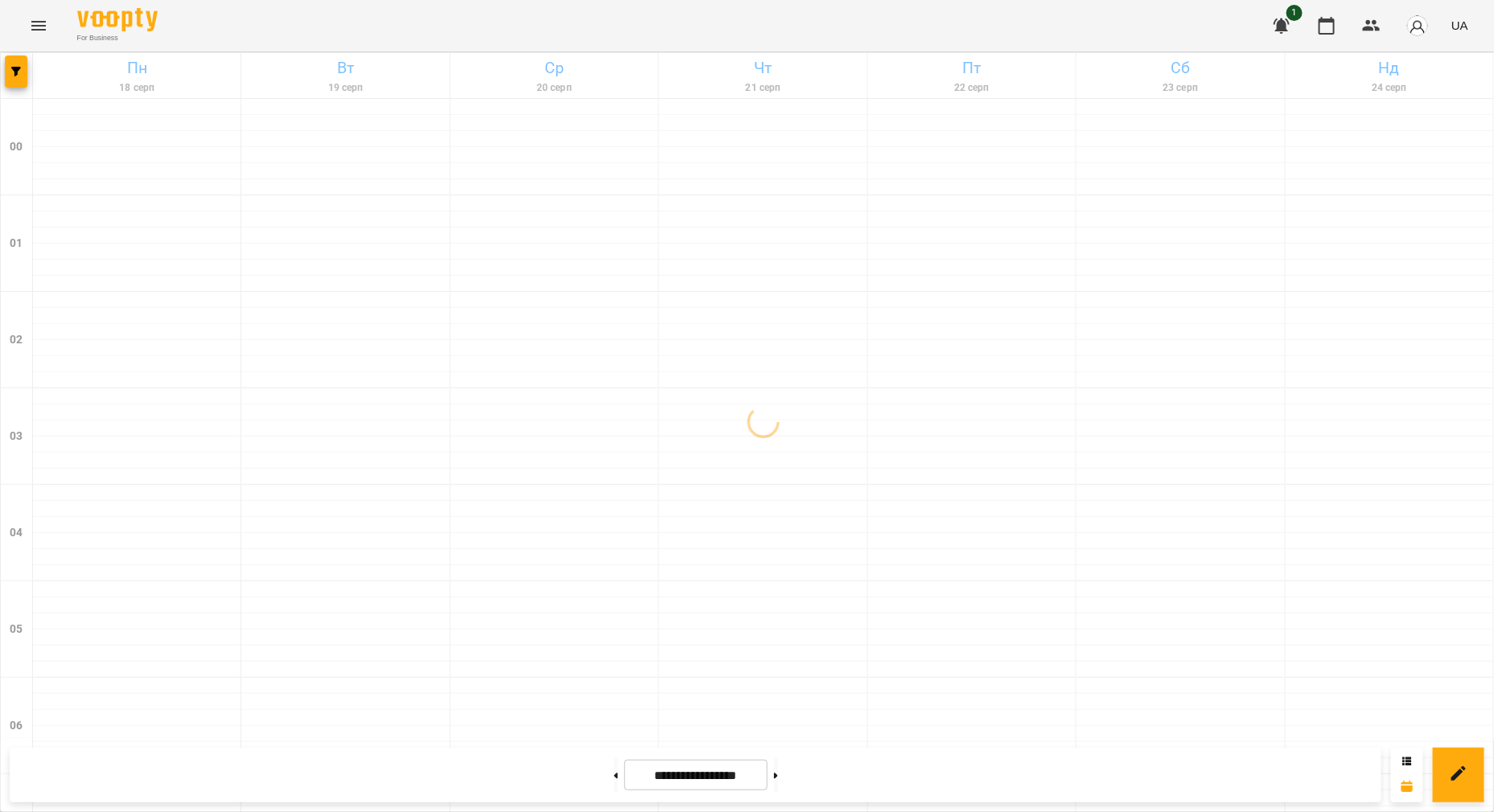
click at [33, 29] on icon "Menu" at bounding box center [38, 26] width 14 height 10
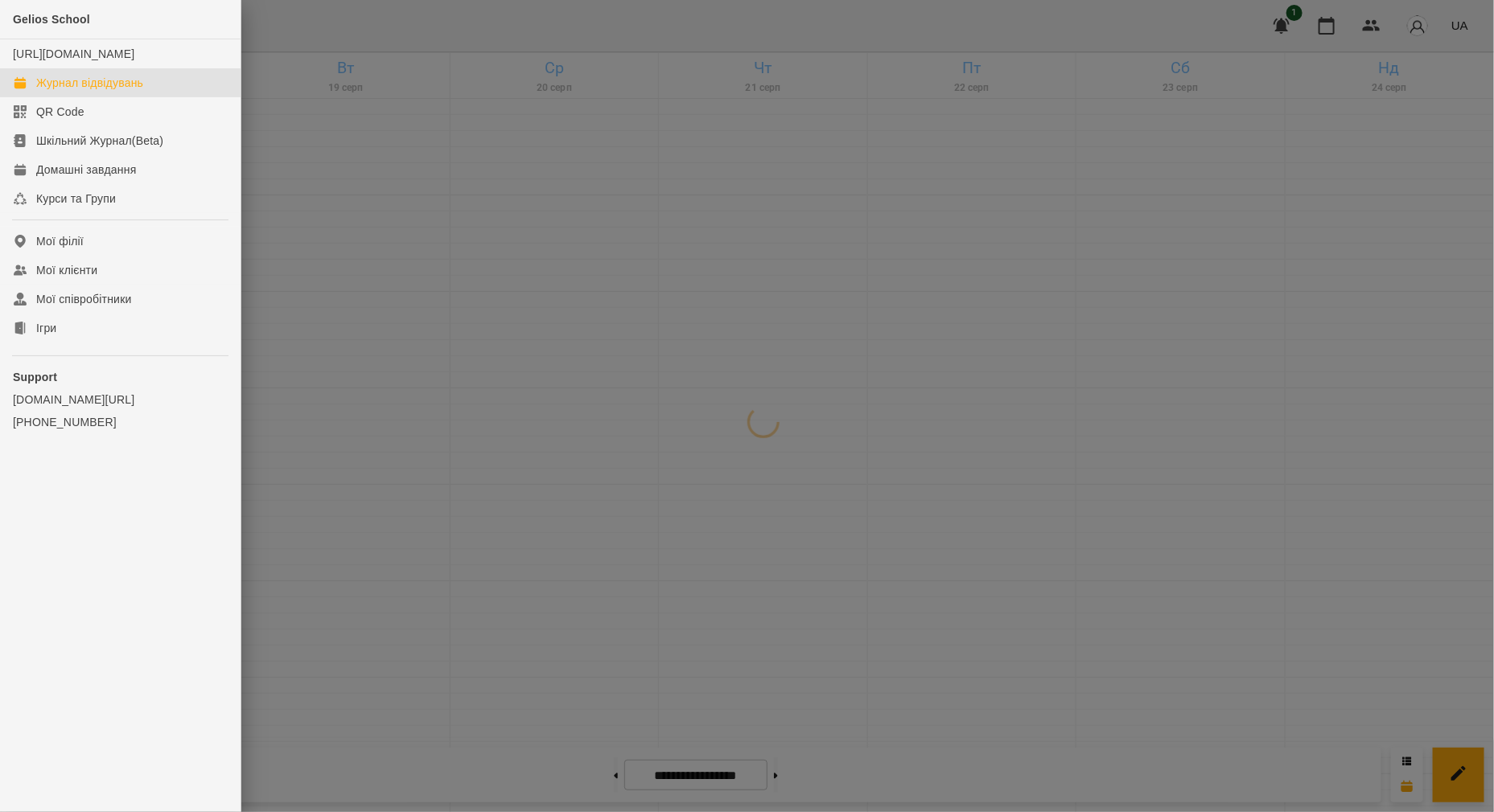
click at [42, 91] on div "Журнал відвідувань" at bounding box center [90, 83] width 107 height 16
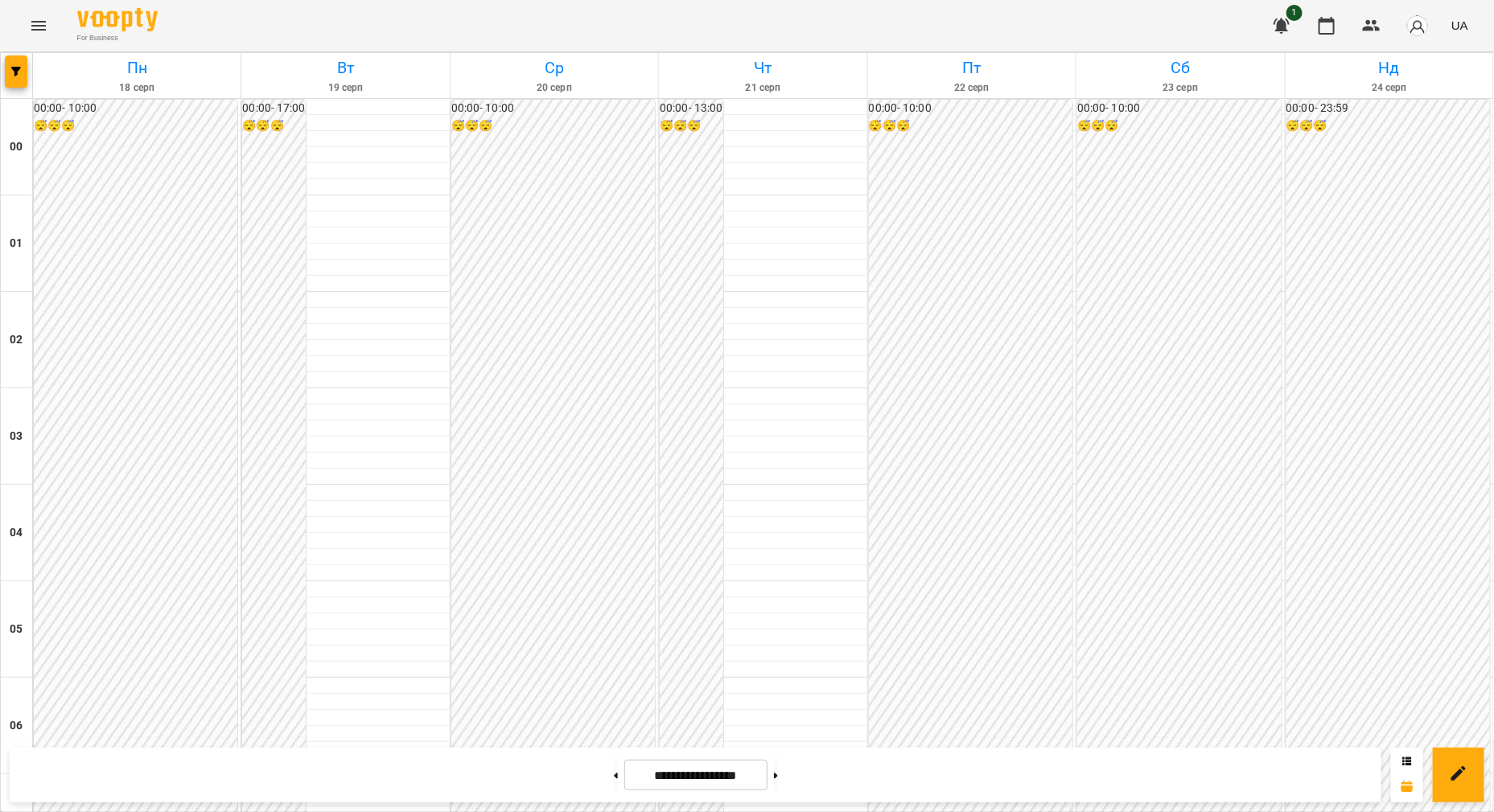
scroll to position [1676, 0]
